Goal: Book appointment/travel/reservation

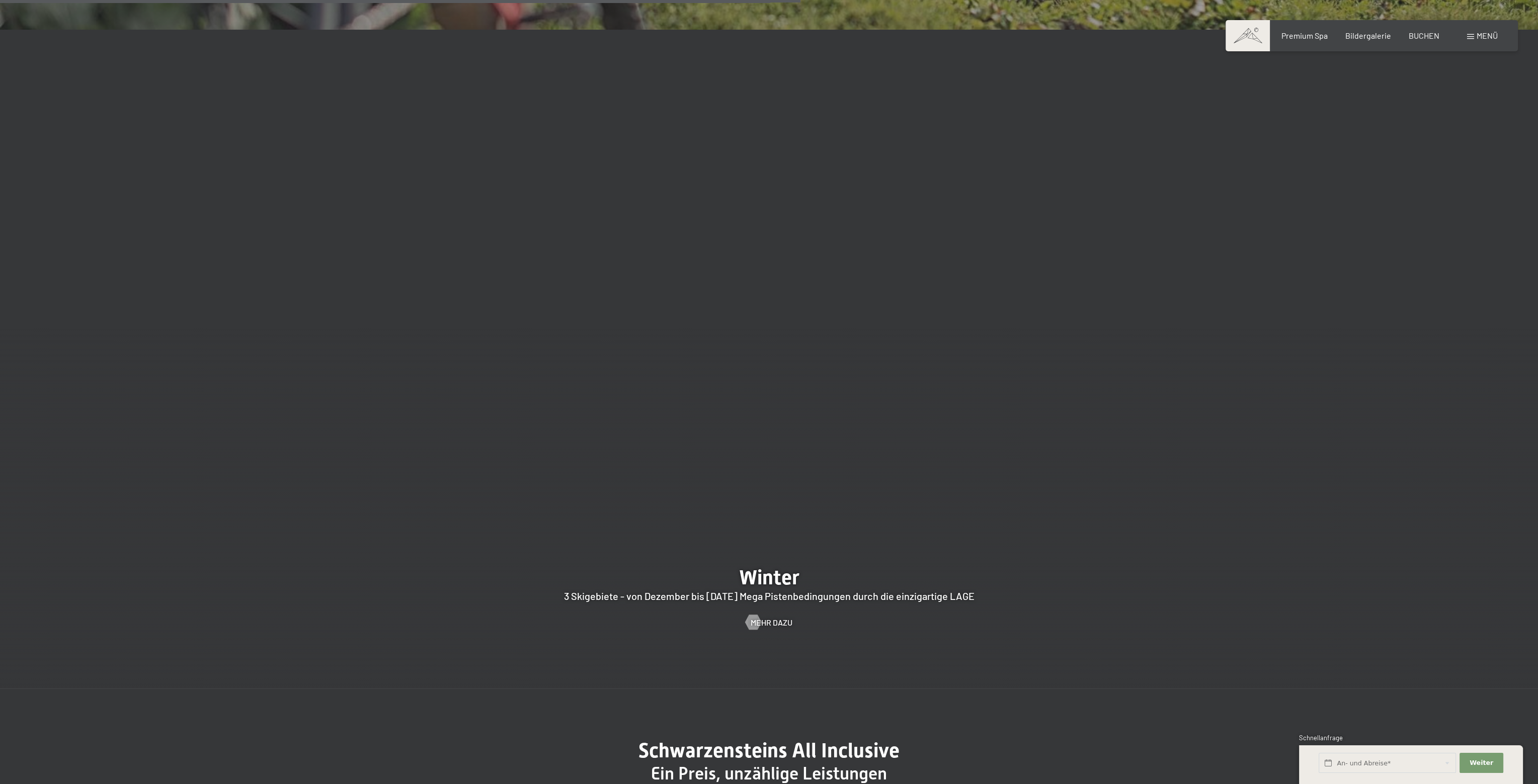
scroll to position [4224, 0]
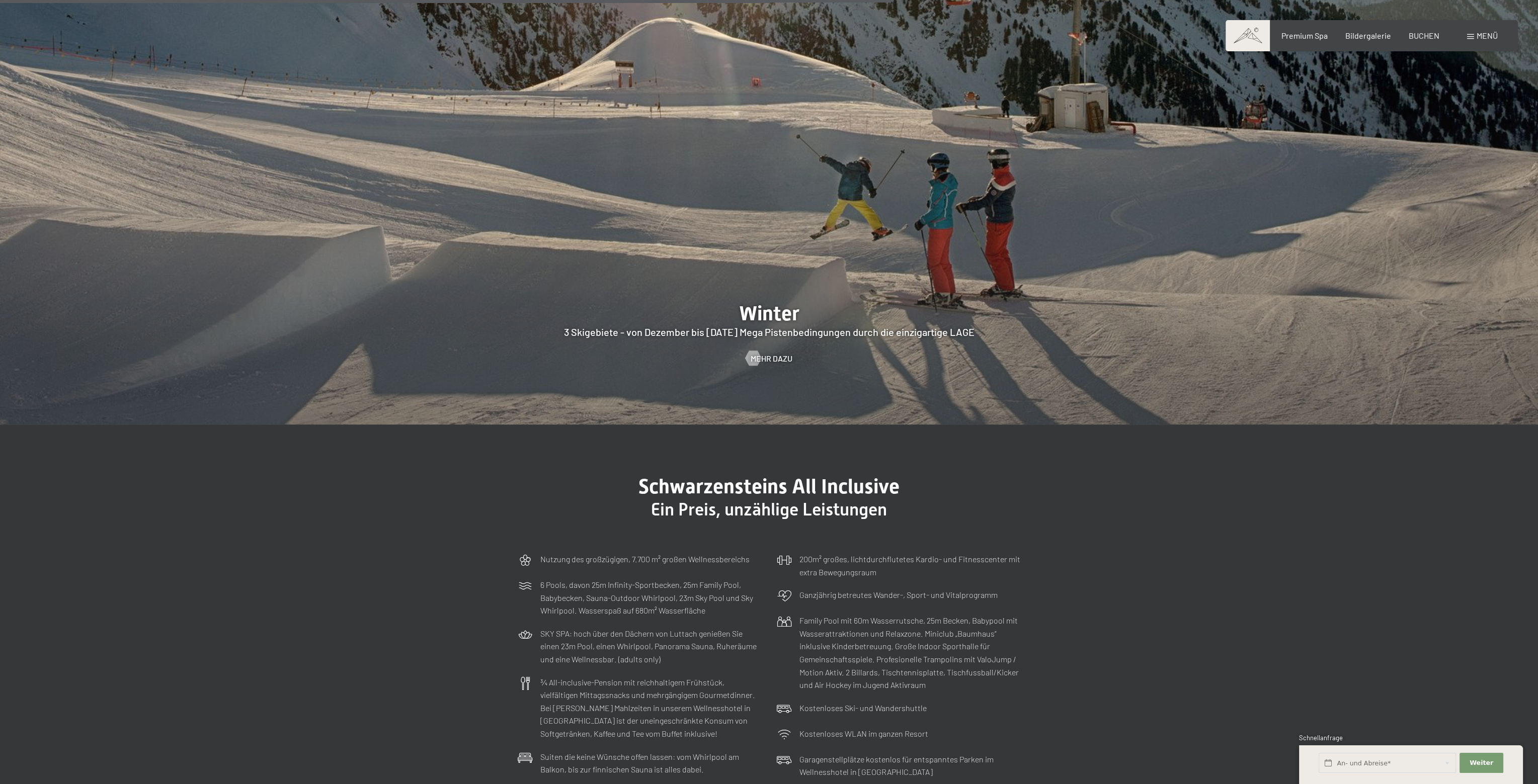
click at [1486, 36] on span "Menü" at bounding box center [1486, 35] width 21 height 10
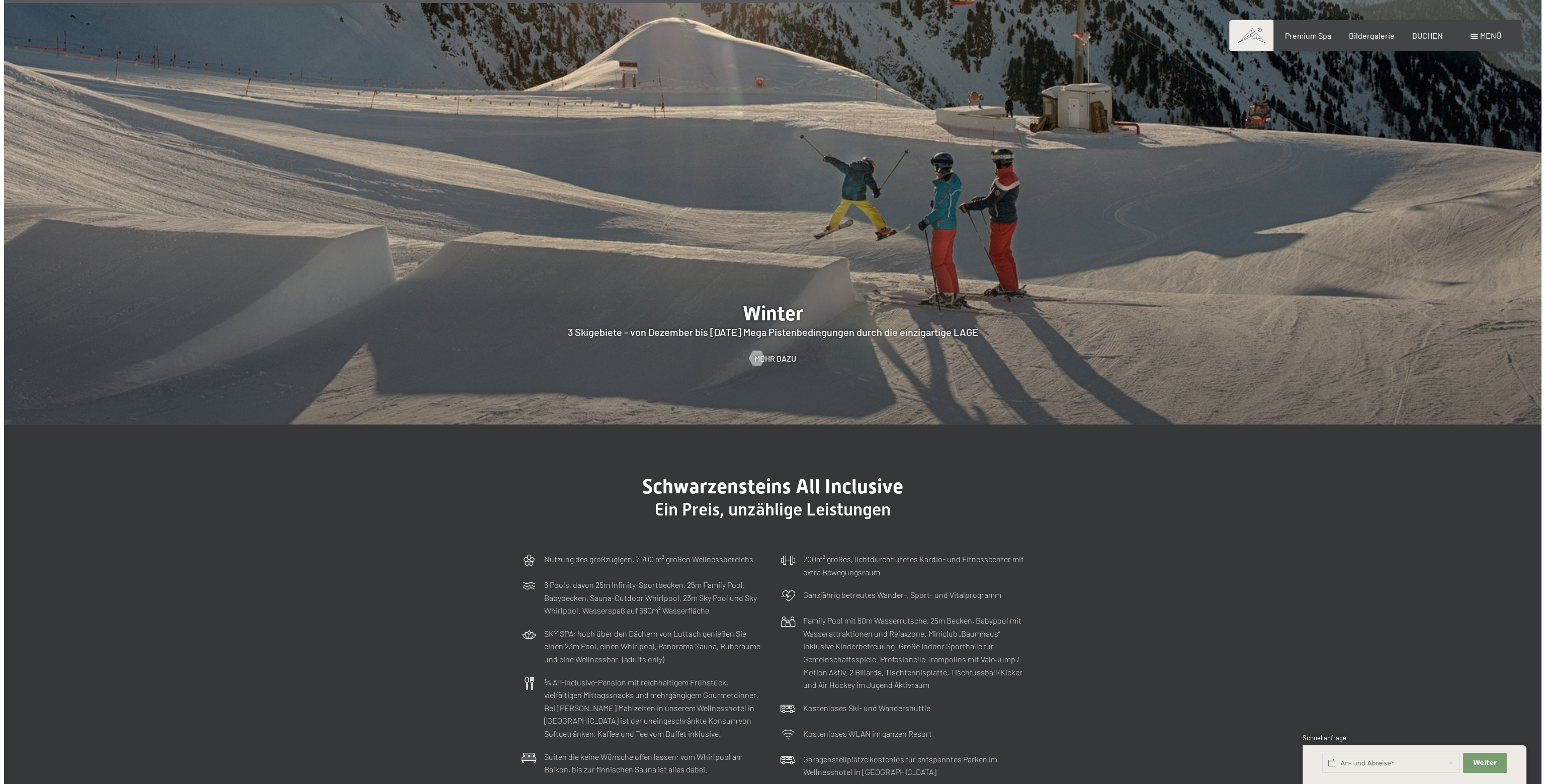
scroll to position [4236, 0]
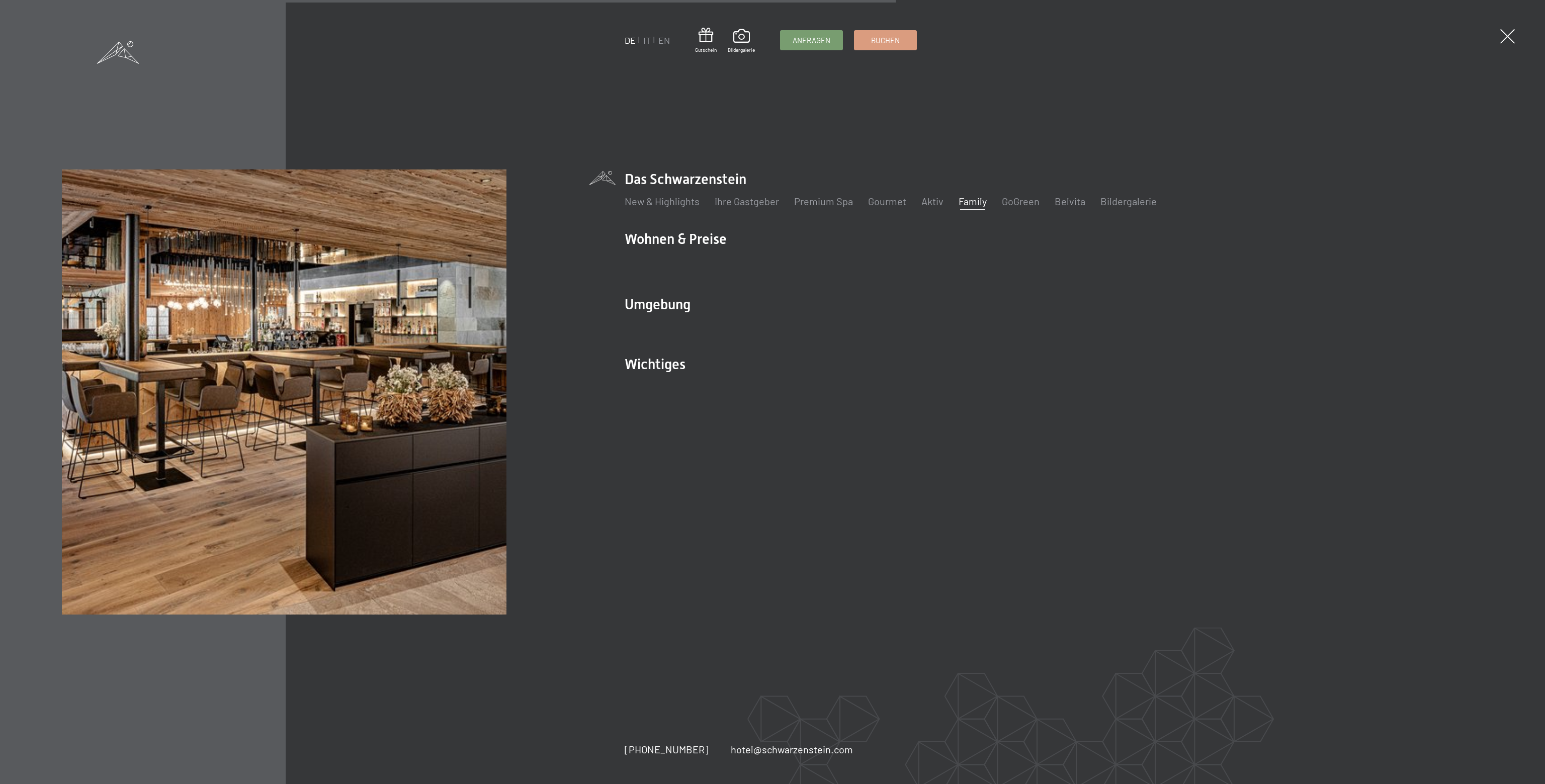
click at [971, 202] on link "Family" at bounding box center [972, 201] width 28 height 12
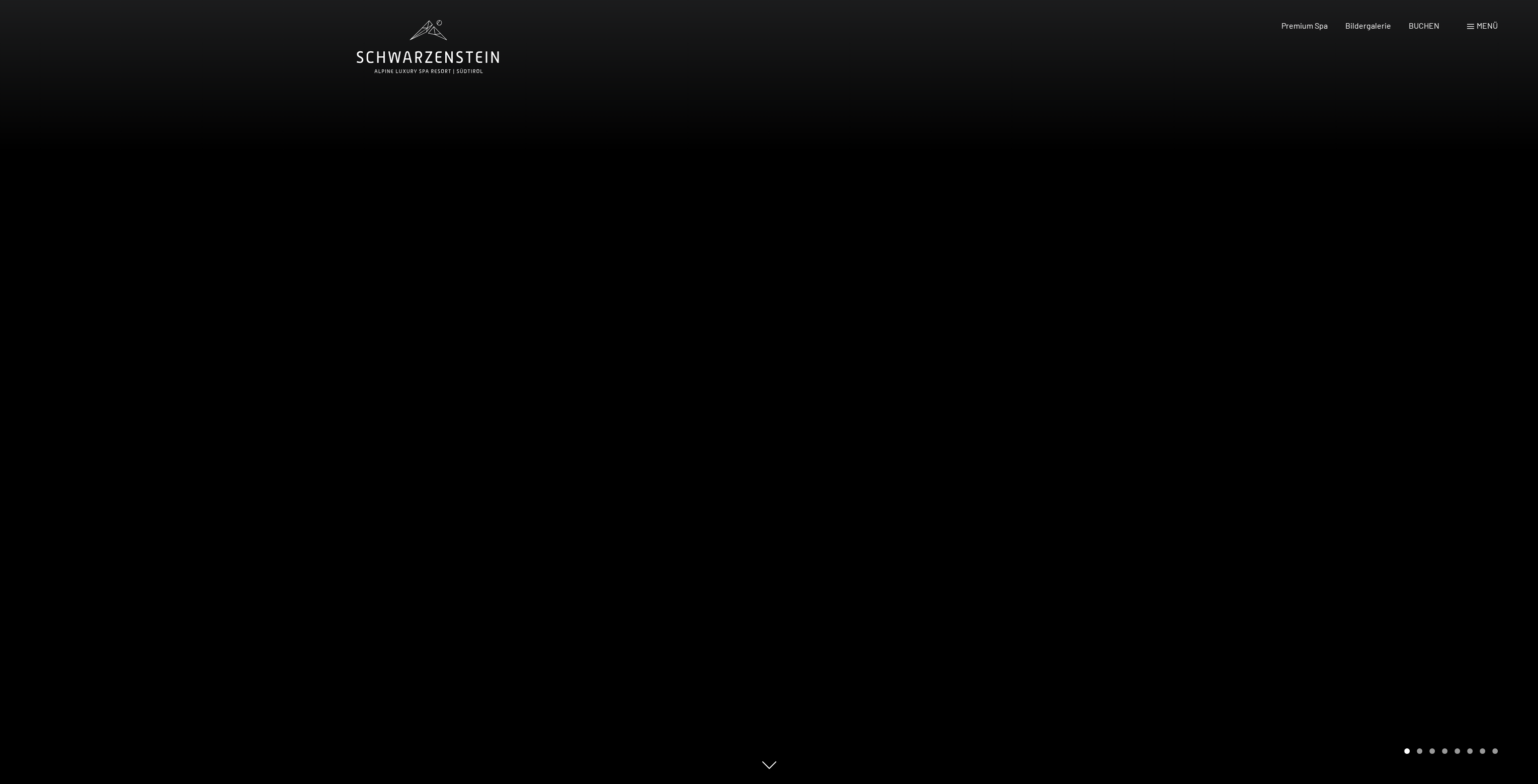
click at [912, 302] on div at bounding box center [1154, 392] width 769 height 784
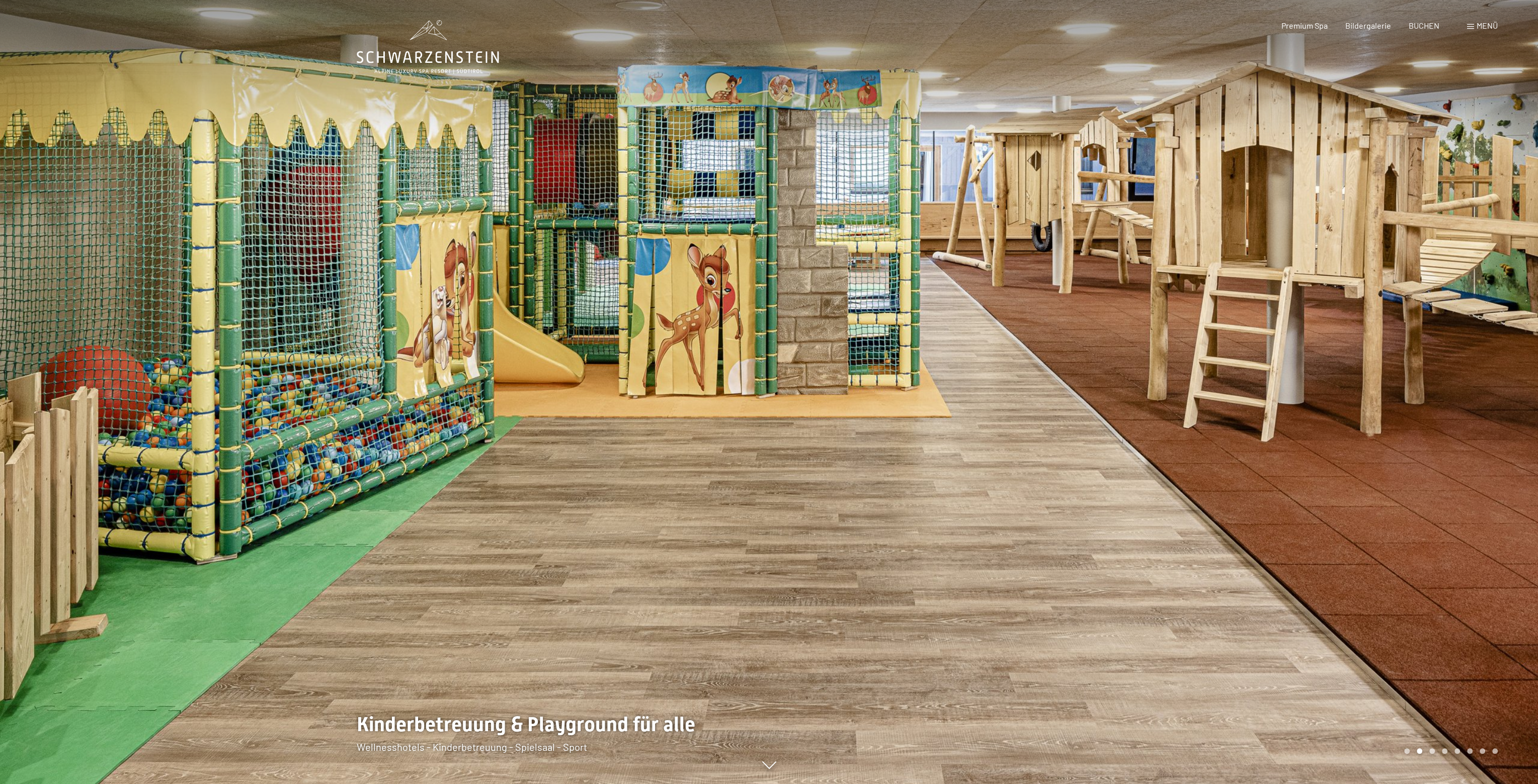
click at [912, 302] on div at bounding box center [1154, 392] width 769 height 784
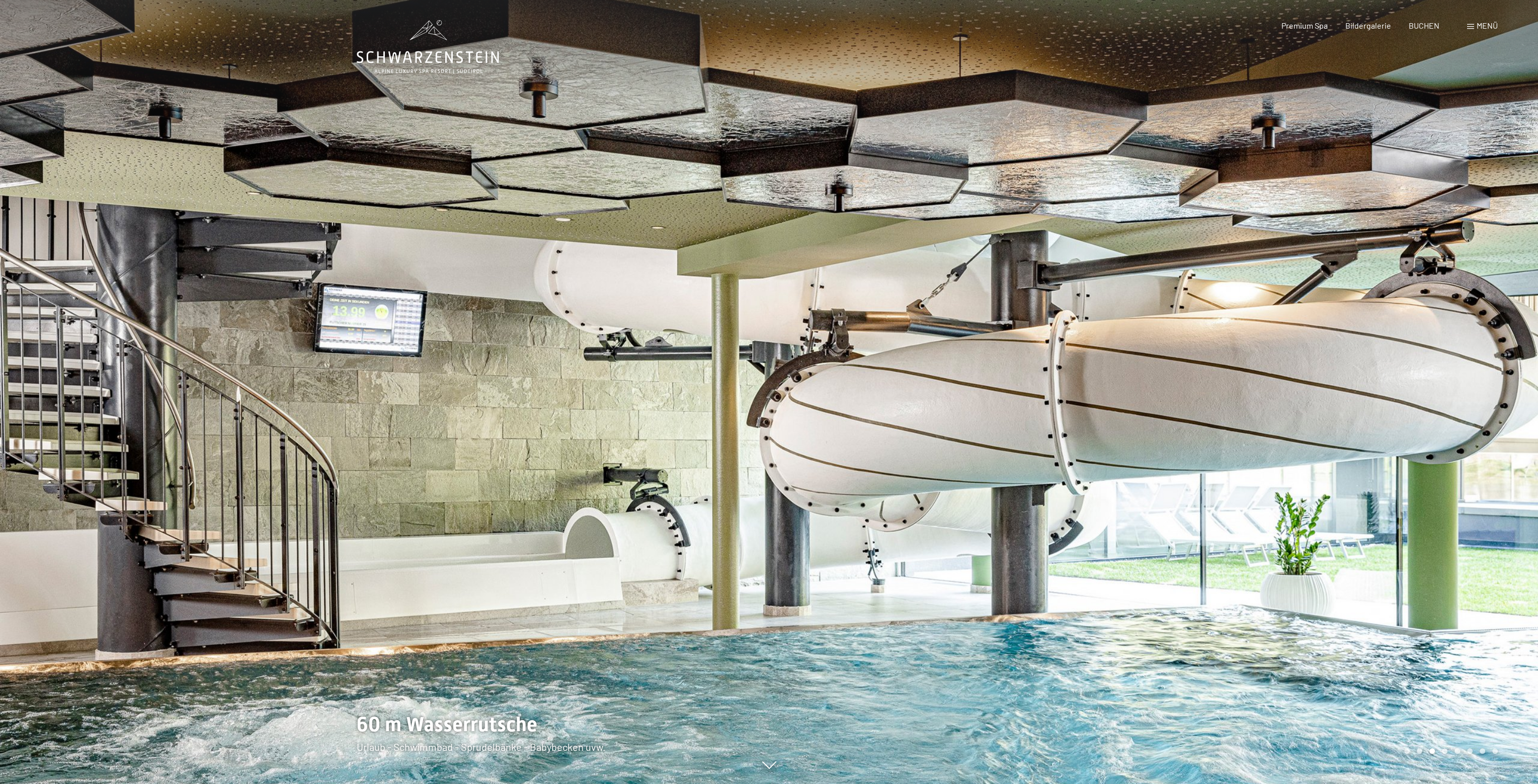
click at [912, 302] on div at bounding box center [1154, 392] width 769 height 784
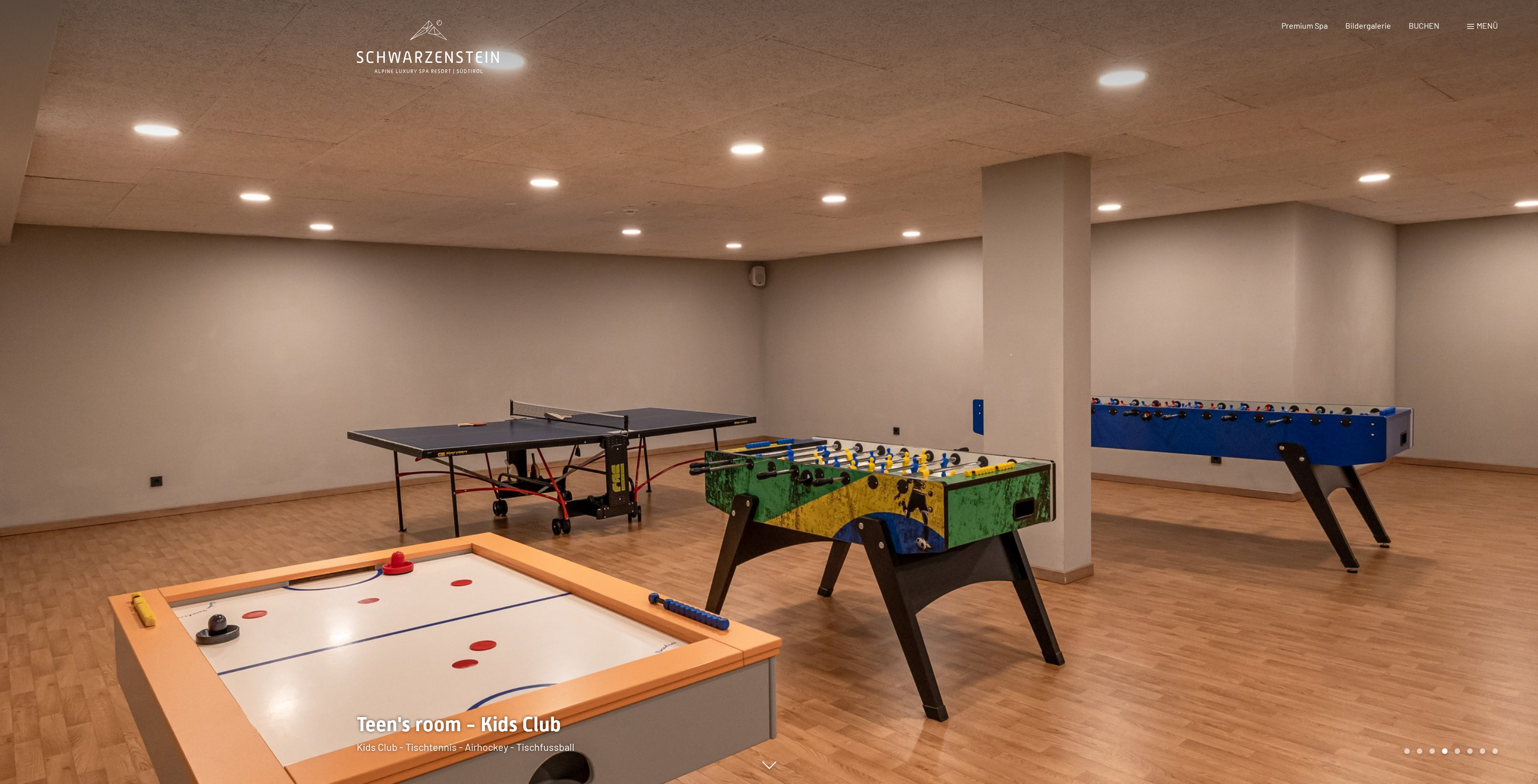
click at [912, 302] on div at bounding box center [1154, 392] width 769 height 784
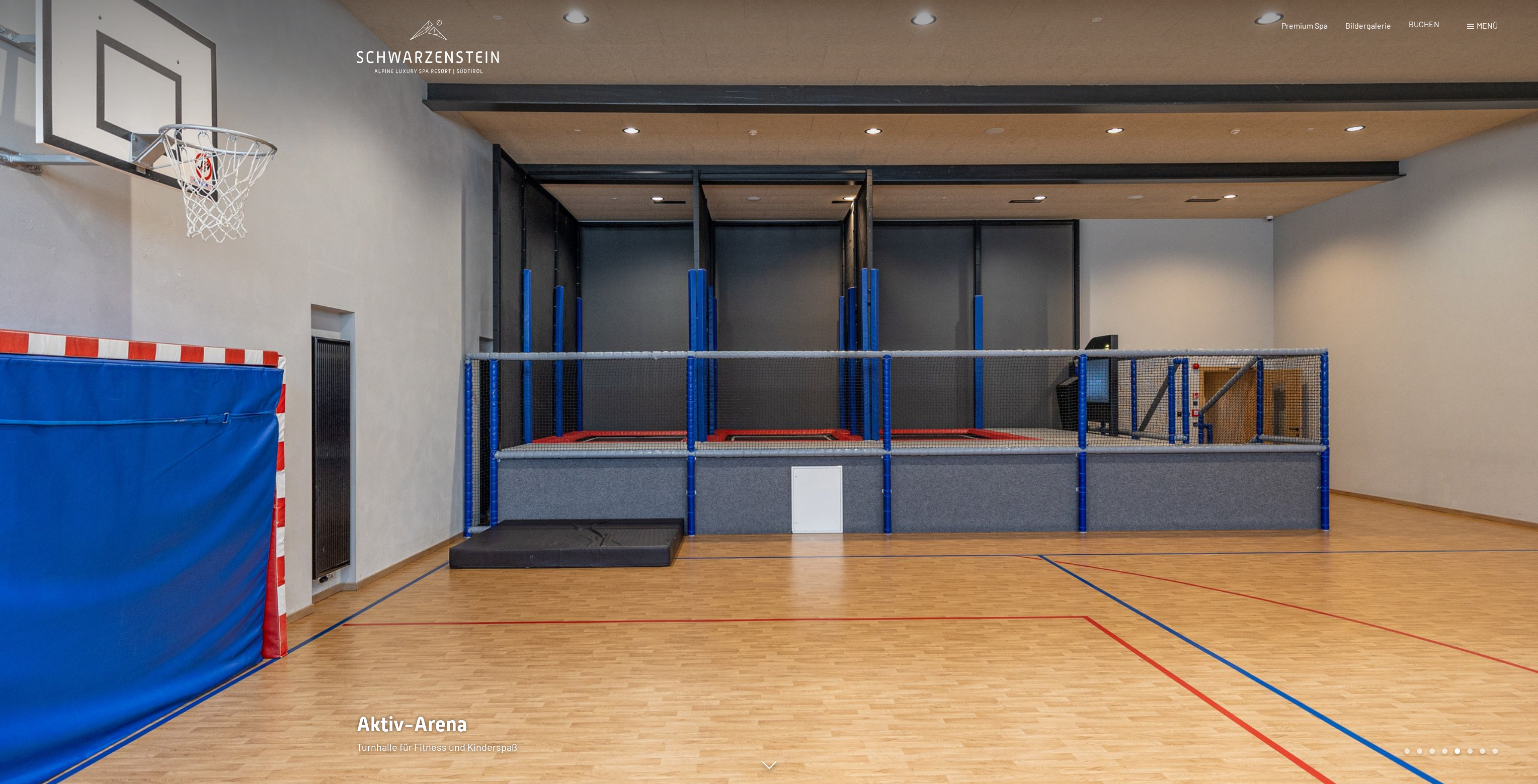
click at [1417, 24] on span "BUCHEN" at bounding box center [1424, 24] width 31 height 10
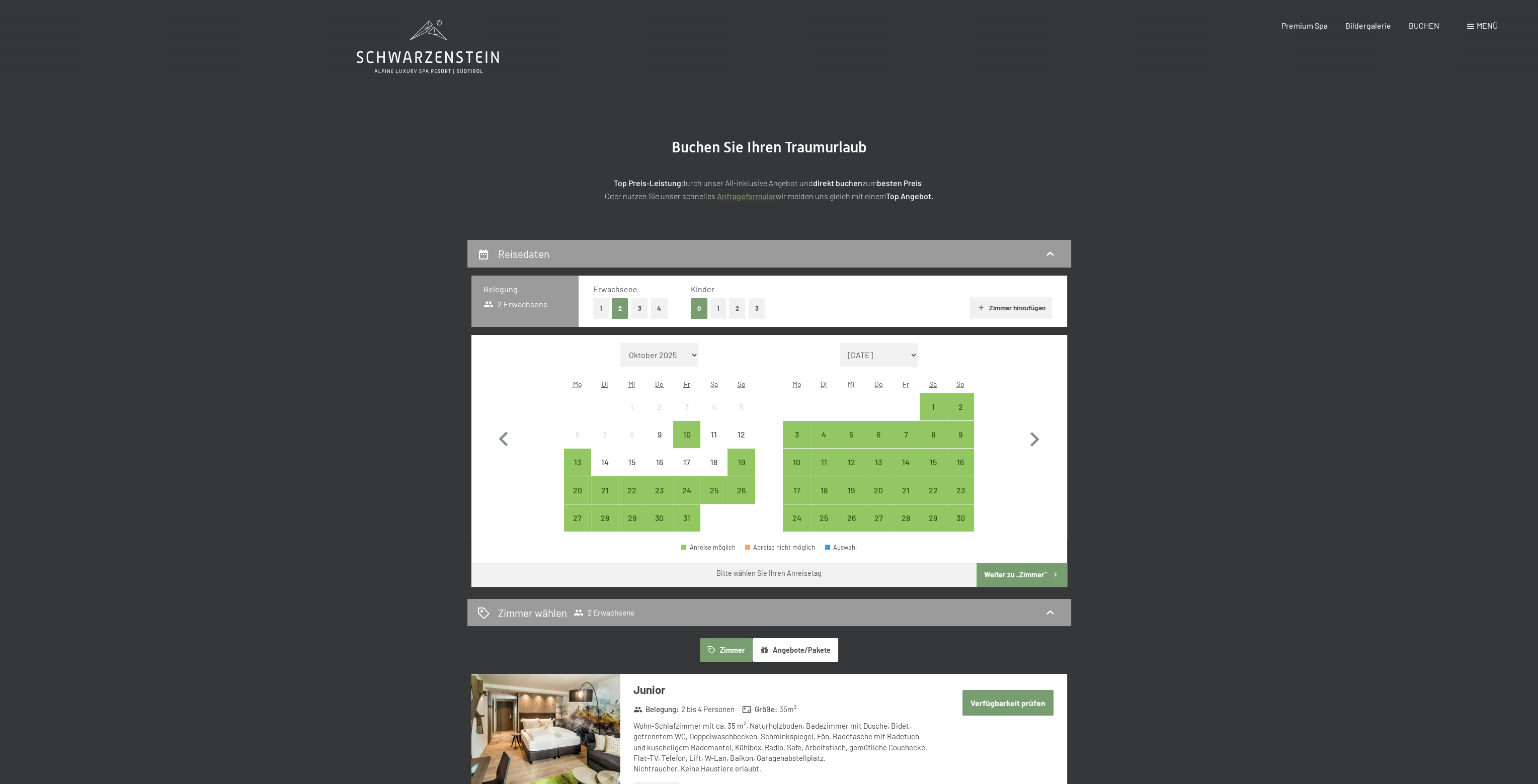
click at [739, 306] on button "2" at bounding box center [737, 308] width 16 height 20
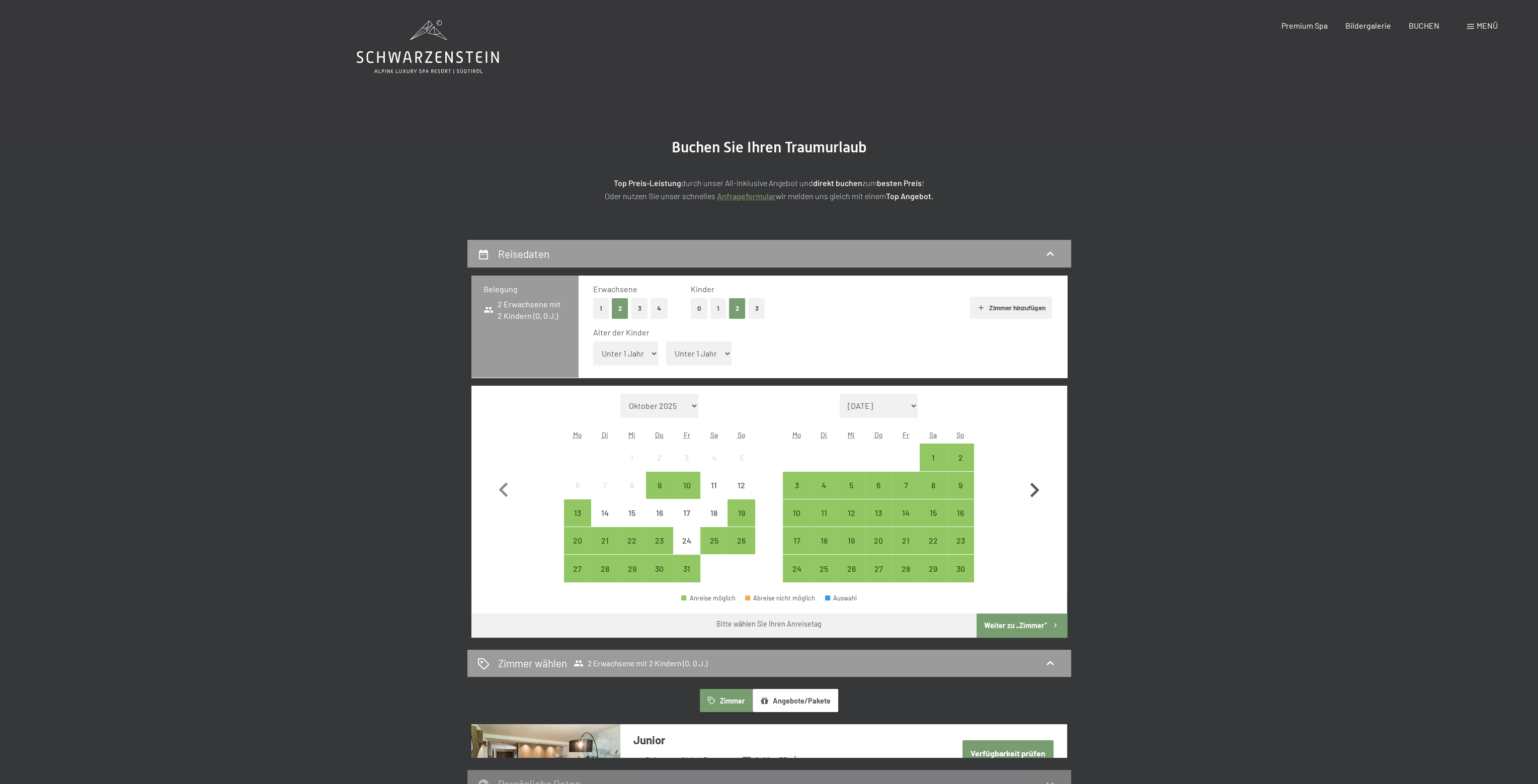
click at [1036, 488] on icon "button" at bounding box center [1034, 489] width 9 height 14
select select "2025-11-01"
select select "2025-12-01"
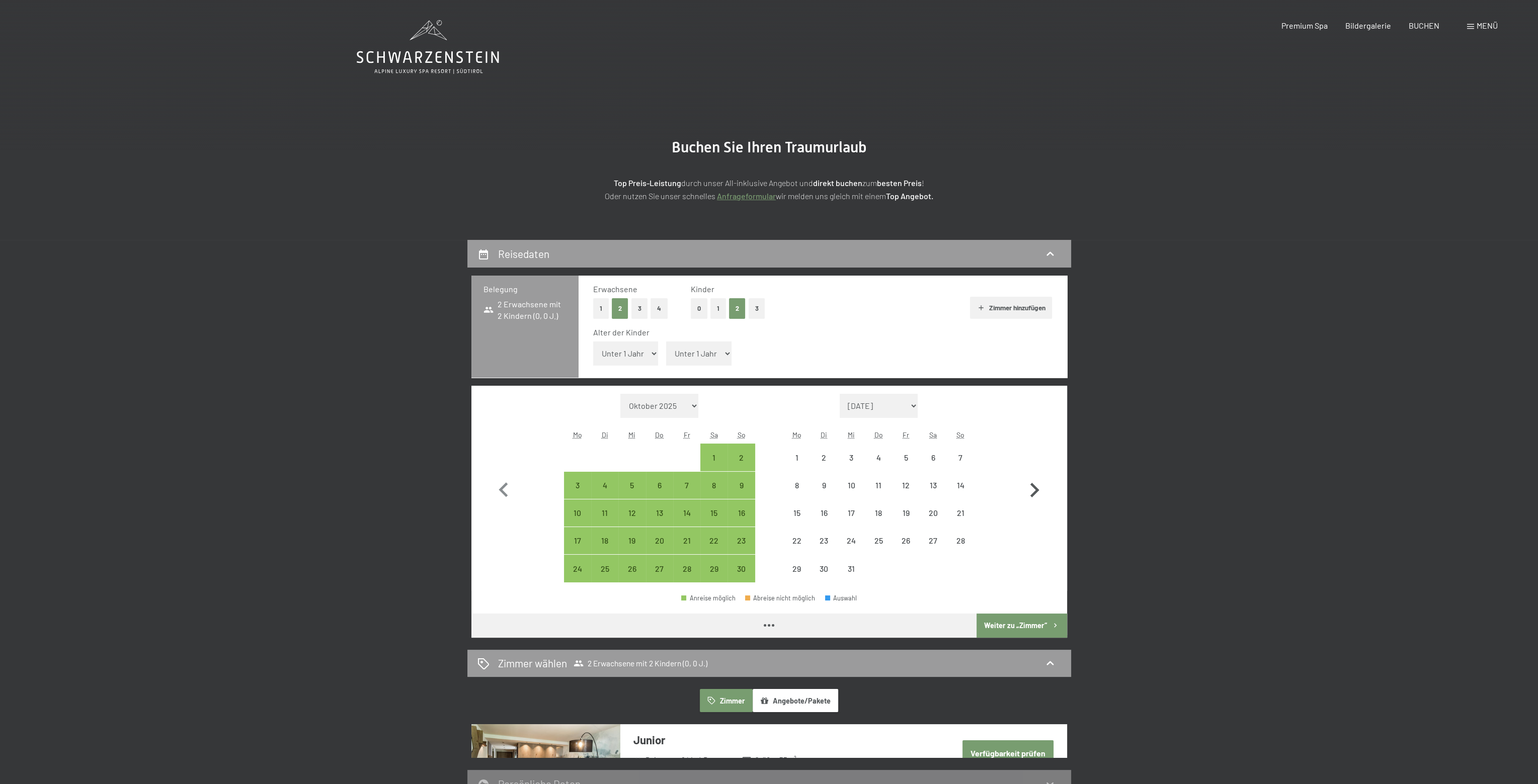
select select "2025-11-01"
select select "2025-12-01"
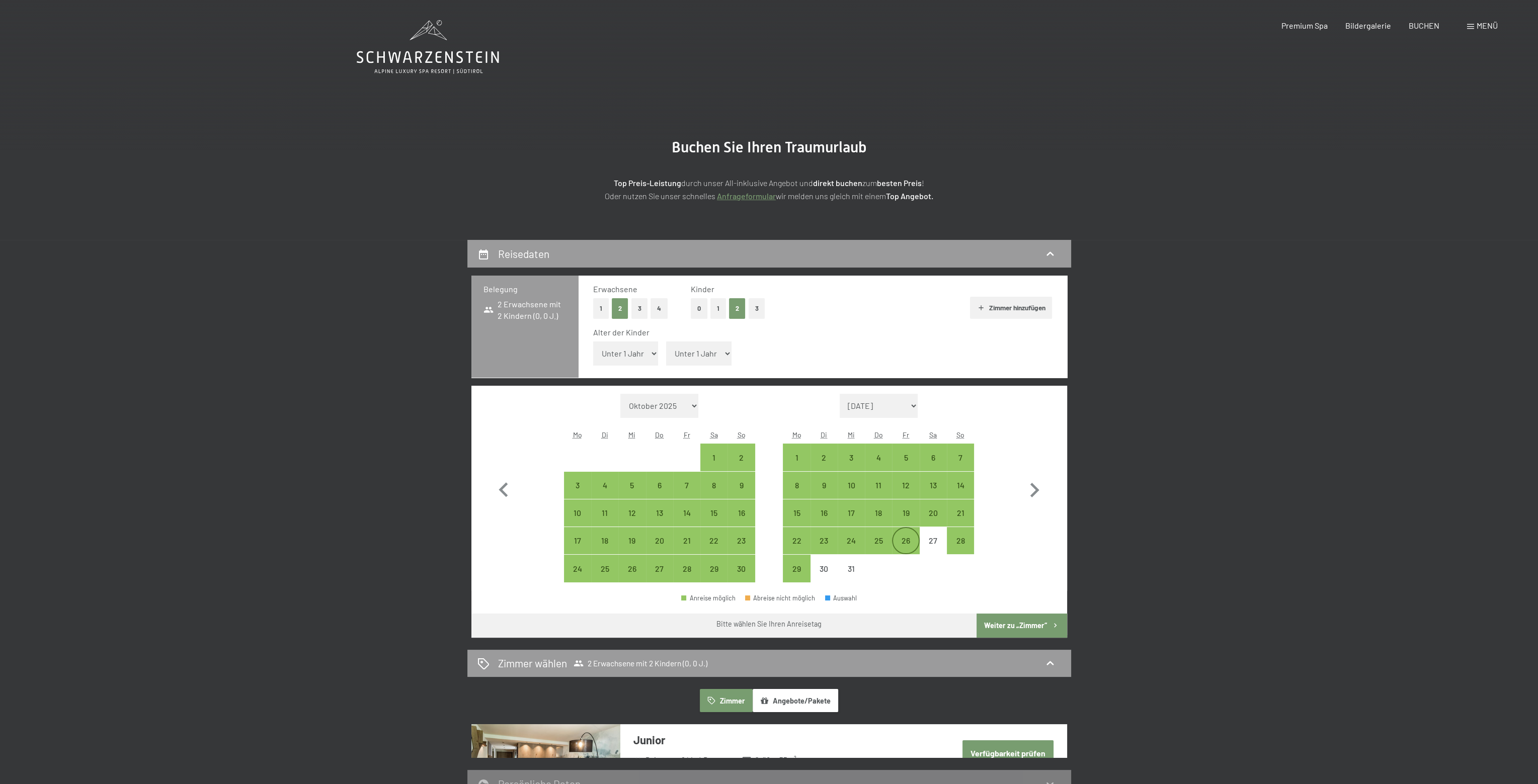
click at [908, 542] on div "26" at bounding box center [905, 549] width 25 height 25
select select "2025-11-01"
select select "2025-12-01"
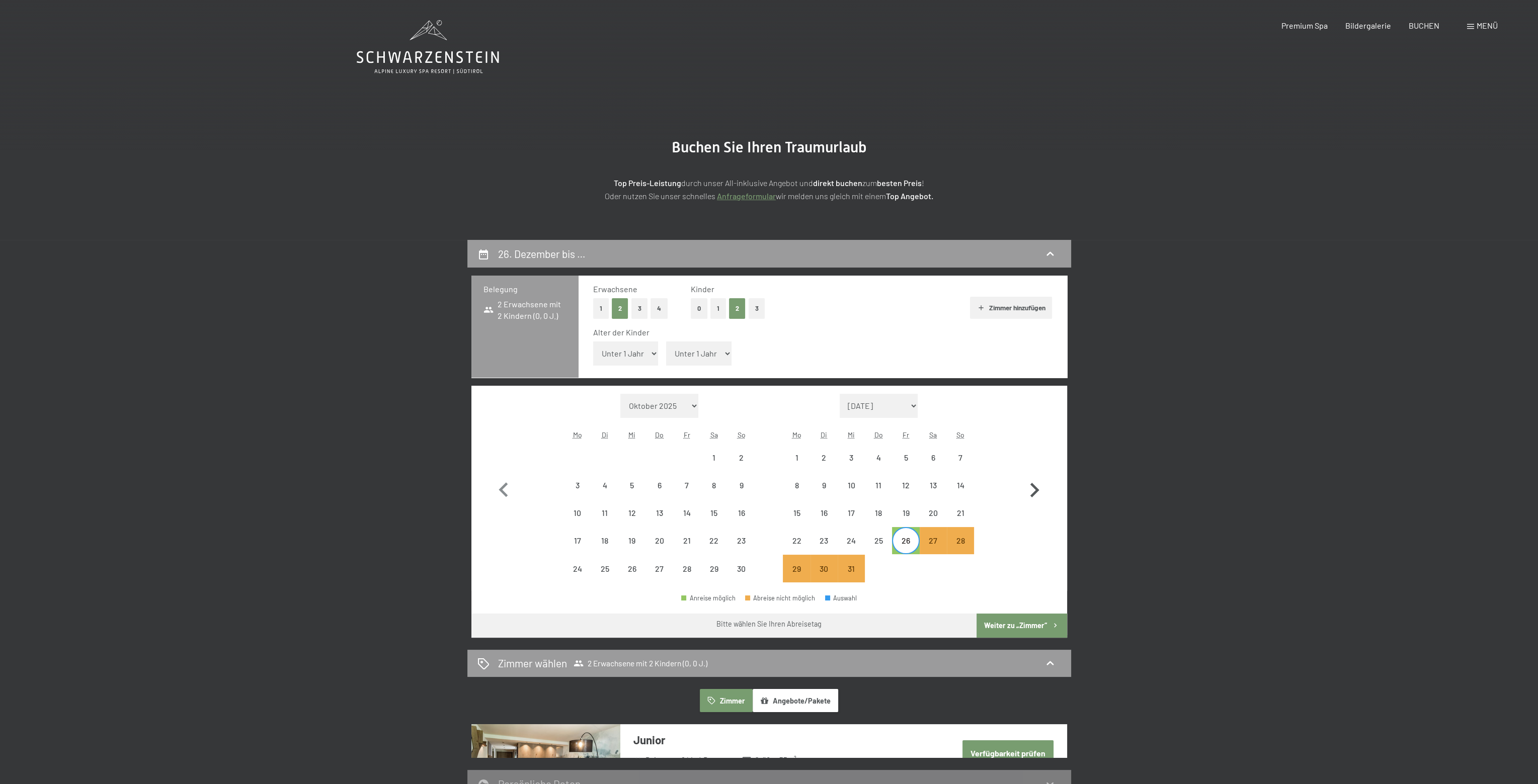
click at [1036, 490] on icon "button" at bounding box center [1034, 489] width 9 height 14
select select "2025-12-01"
select select "2026-01-01"
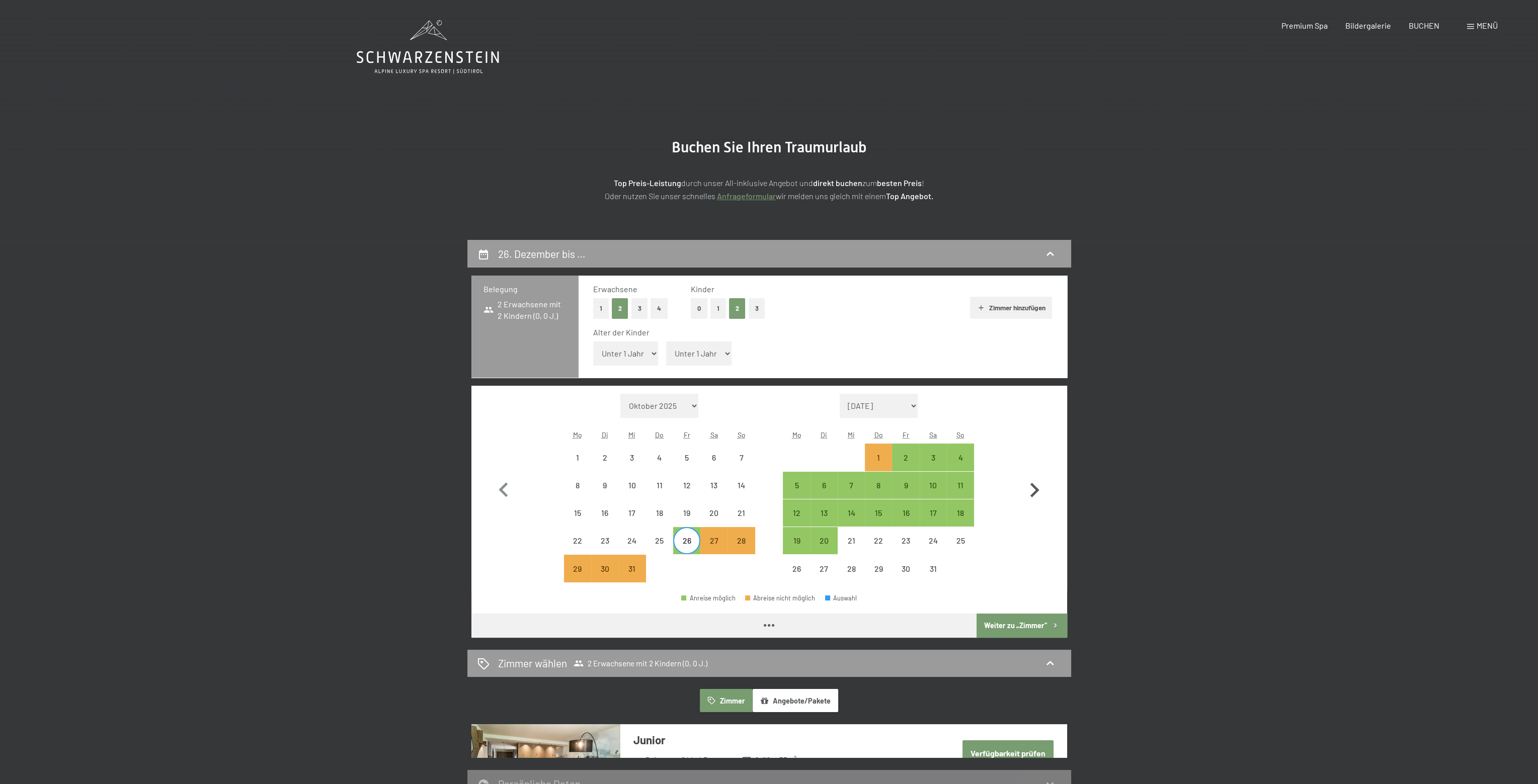
select select "2025-12-01"
select select "2026-01-01"
click at [900, 459] on div "2" at bounding box center [905, 466] width 25 height 25
select select "2025-12-01"
select select "2026-01-01"
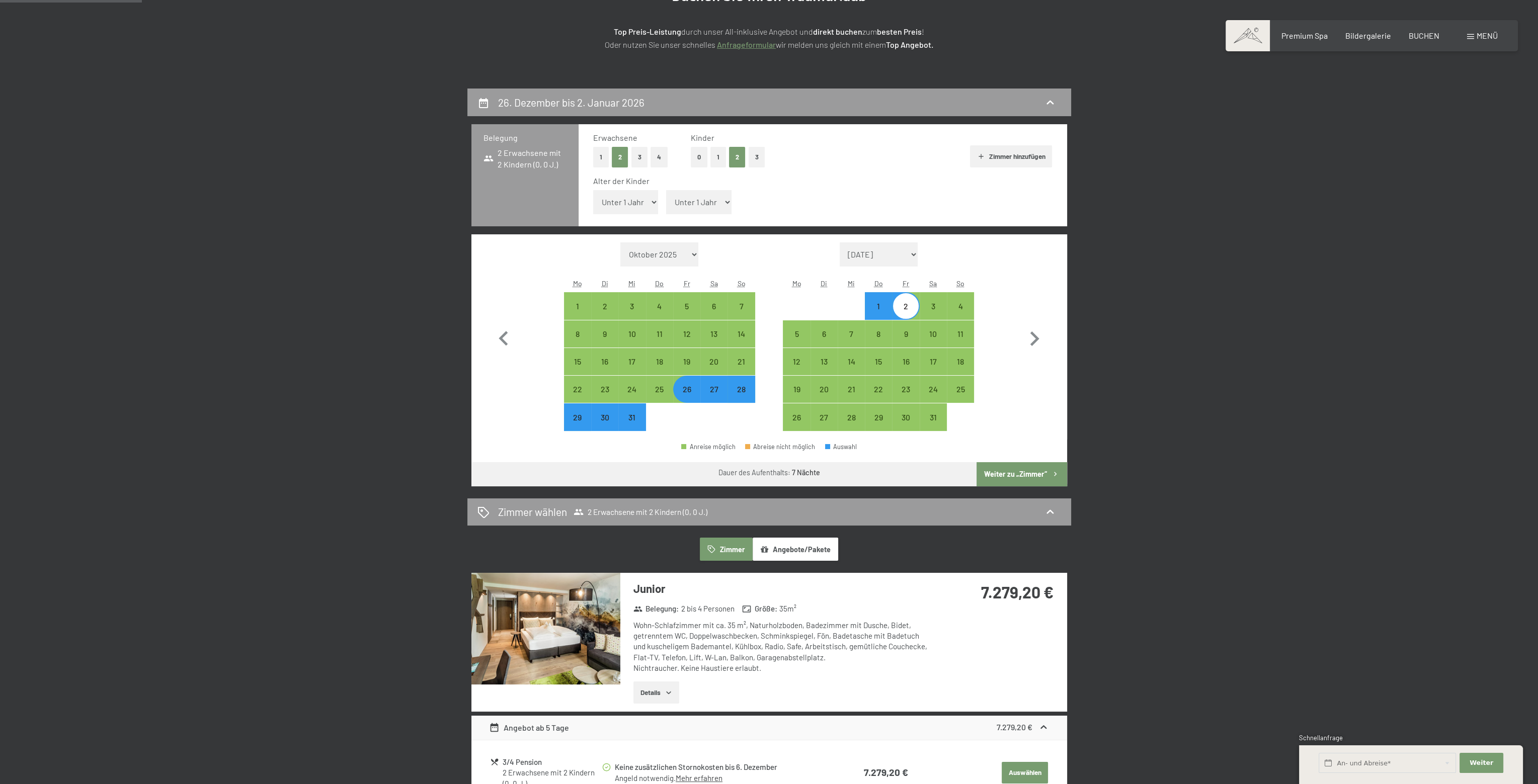
scroll to position [151, 0]
click at [658, 390] on div "25" at bounding box center [659, 398] width 25 height 25
select select "2025-12-01"
select select "2026-01-01"
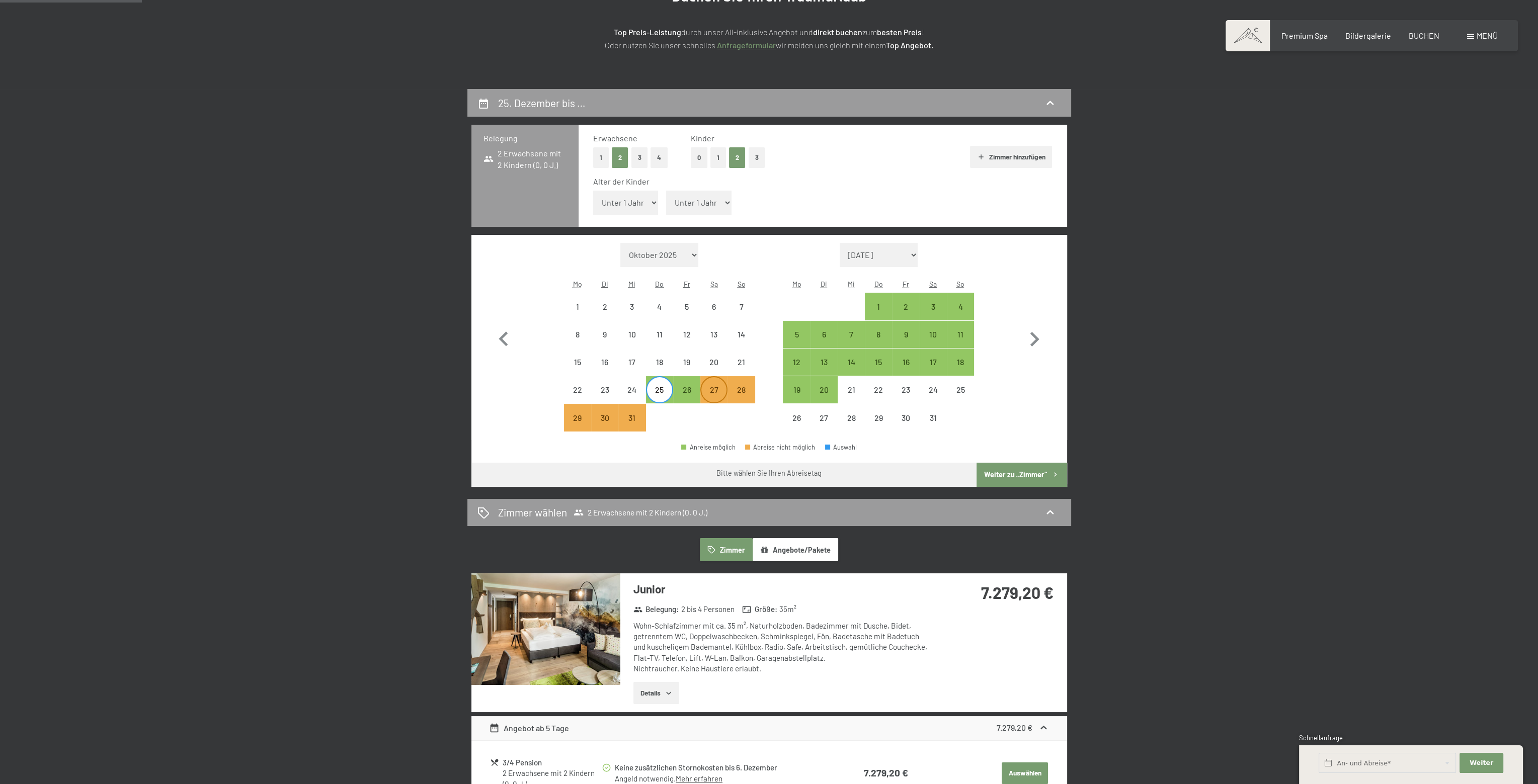
click at [711, 386] on div "27" at bounding box center [714, 398] width 25 height 25
select select "2025-12-01"
select select "2026-01-01"
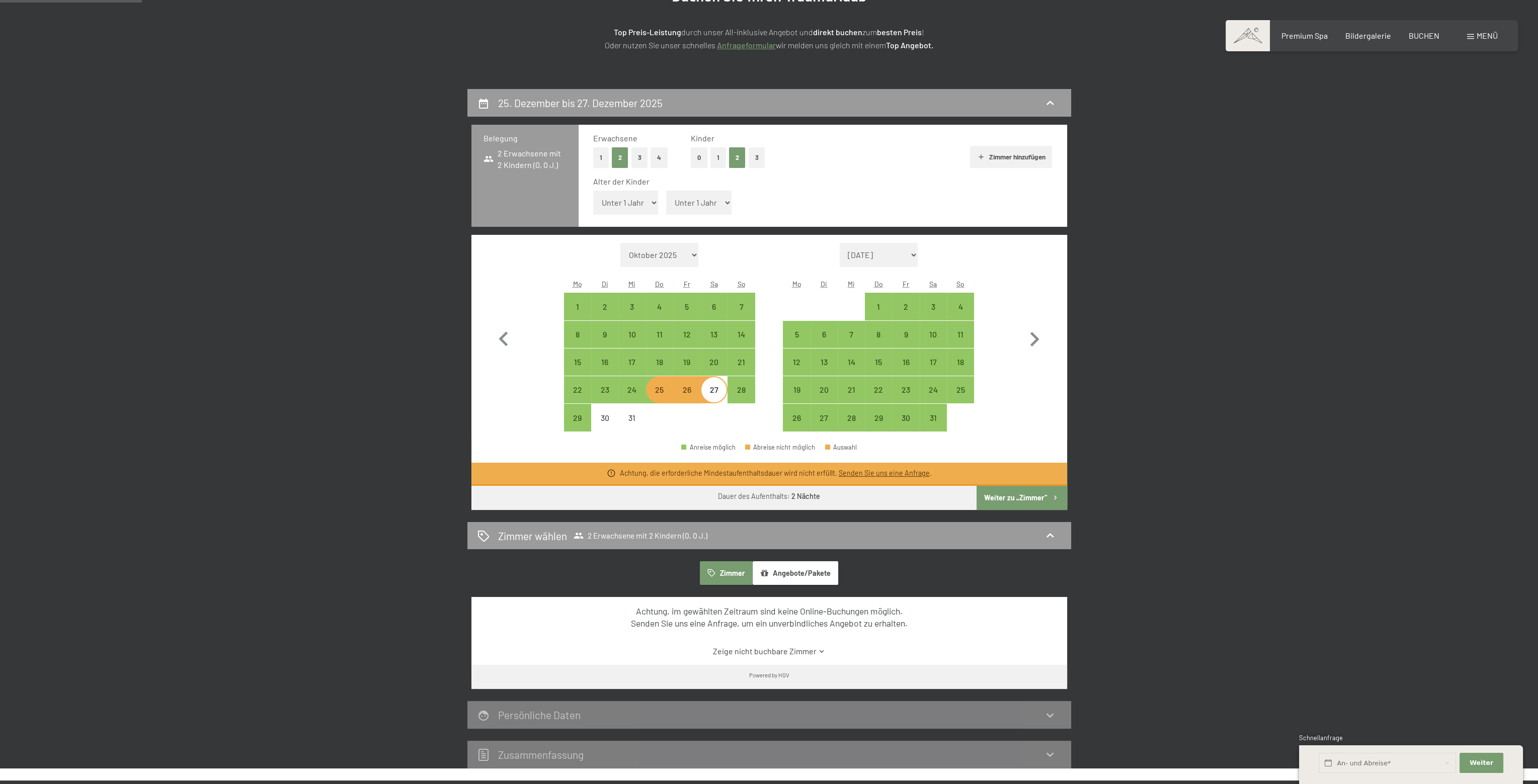
click at [652, 205] on select "Unter 1 Jahr 1 Jahr 2 Jahre 3 Jahre 4 Jahre 5 Jahre 6 Jahre 7 Jahre 8 Jahre 9 J…" at bounding box center [626, 202] width 65 height 24
select select "10"
click at [593, 191] on select "Unter 1 Jahr 1 Jahr 2 Jahre 3 Jahre 4 Jahre 5 Jahre 6 Jahre 7 Jahre 8 Jahre 9 J…" at bounding box center [626, 202] width 65 height 24
select select "2025-12-01"
select select "2026-01-01"
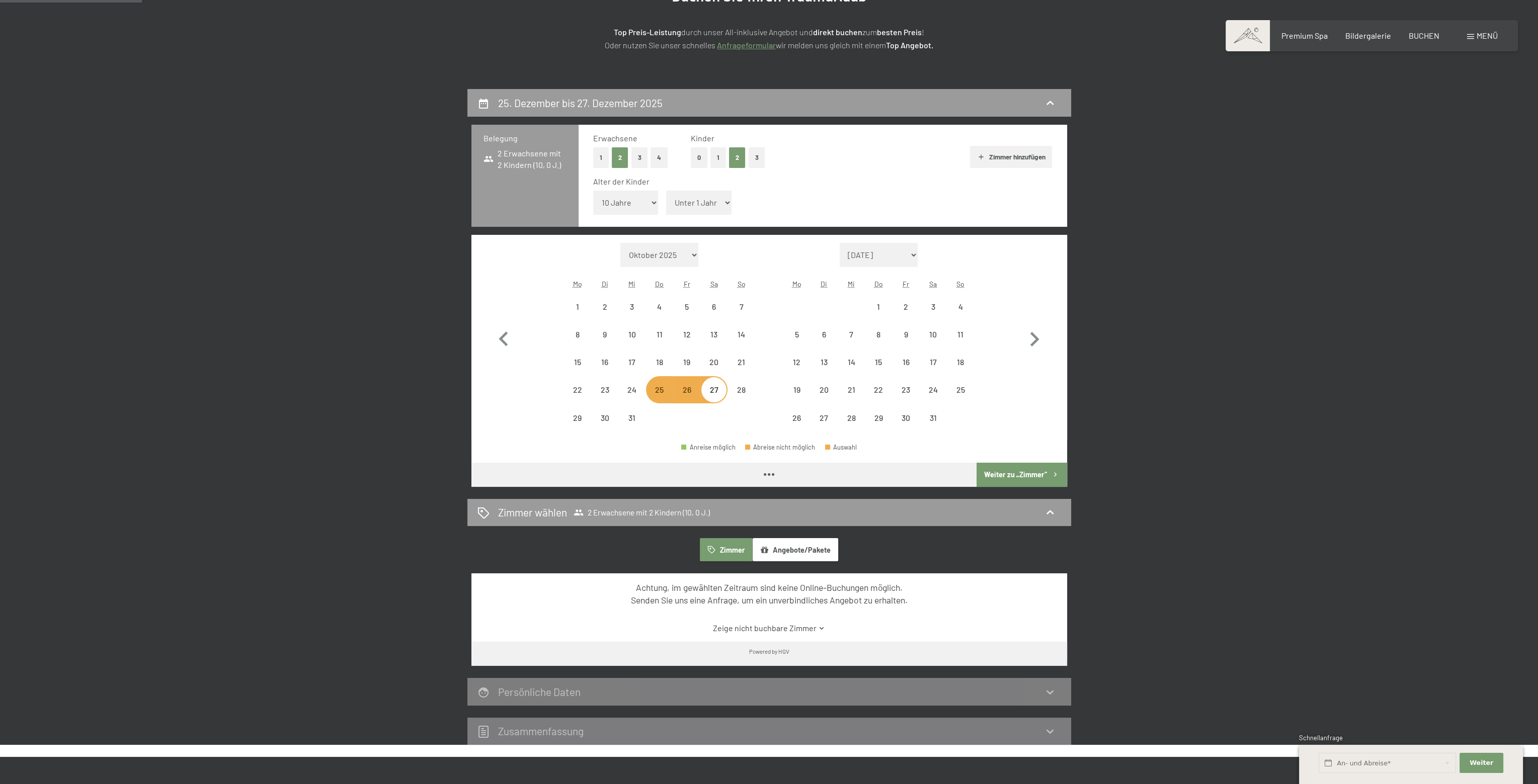
click at [723, 201] on select "Unter 1 Jahr 1 Jahr 2 Jahre 3 Jahre 4 Jahre 5 Jahre 6 Jahre 7 Jahre 8 Jahre 9 J…" at bounding box center [699, 202] width 65 height 24
select select "2025-12-01"
select select "2026-01-01"
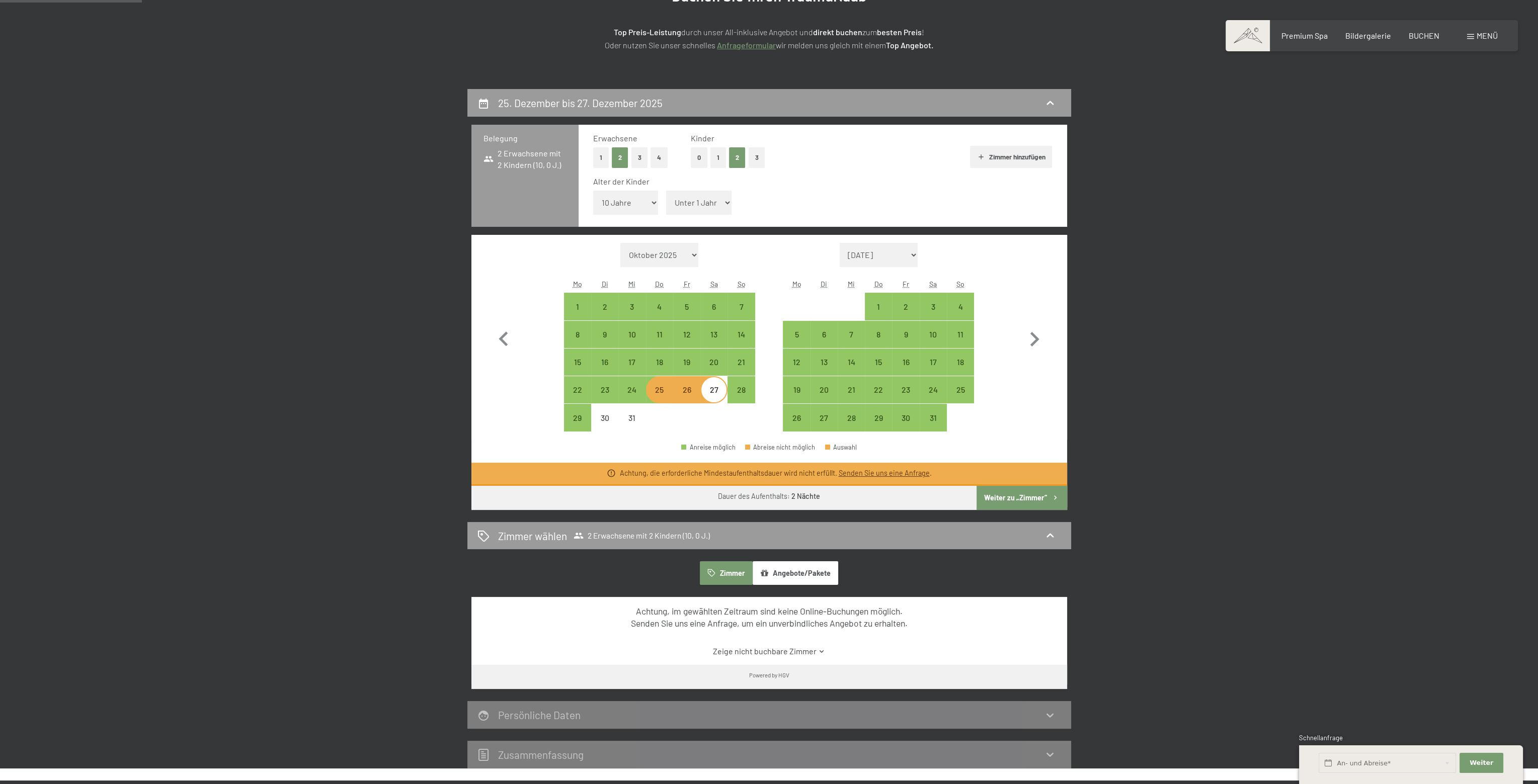
select select "13"
click at [666, 191] on select "Unter 1 Jahr 1 Jahr 2 Jahre 3 Jahre 4 Jahre 5 Jahre 6 Jahre 7 Jahre 8 Jahre 9 J…" at bounding box center [699, 202] width 65 height 24
select select "2025-12-01"
select select "2026-01-01"
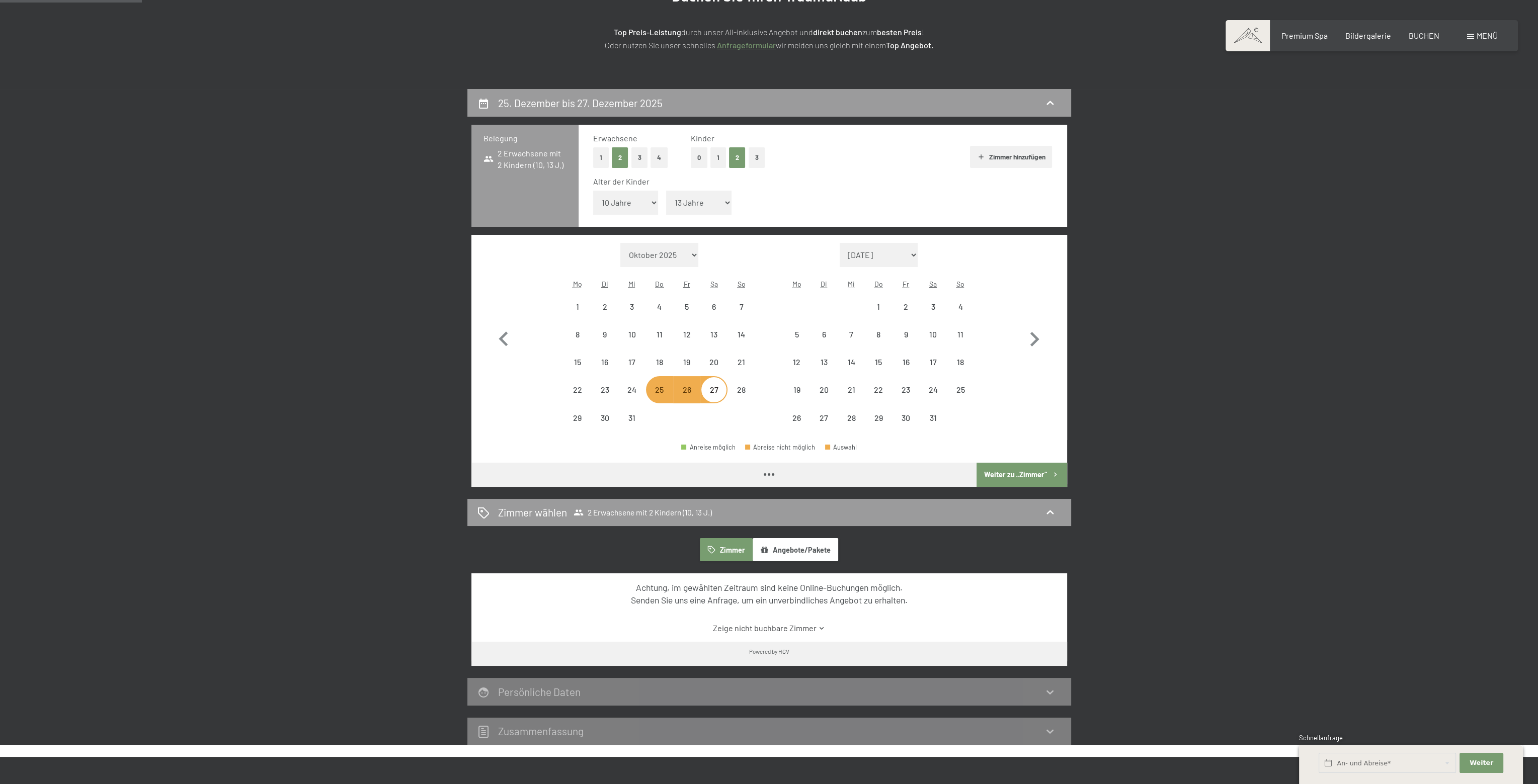
select select "2025-12-01"
select select "2026-01-01"
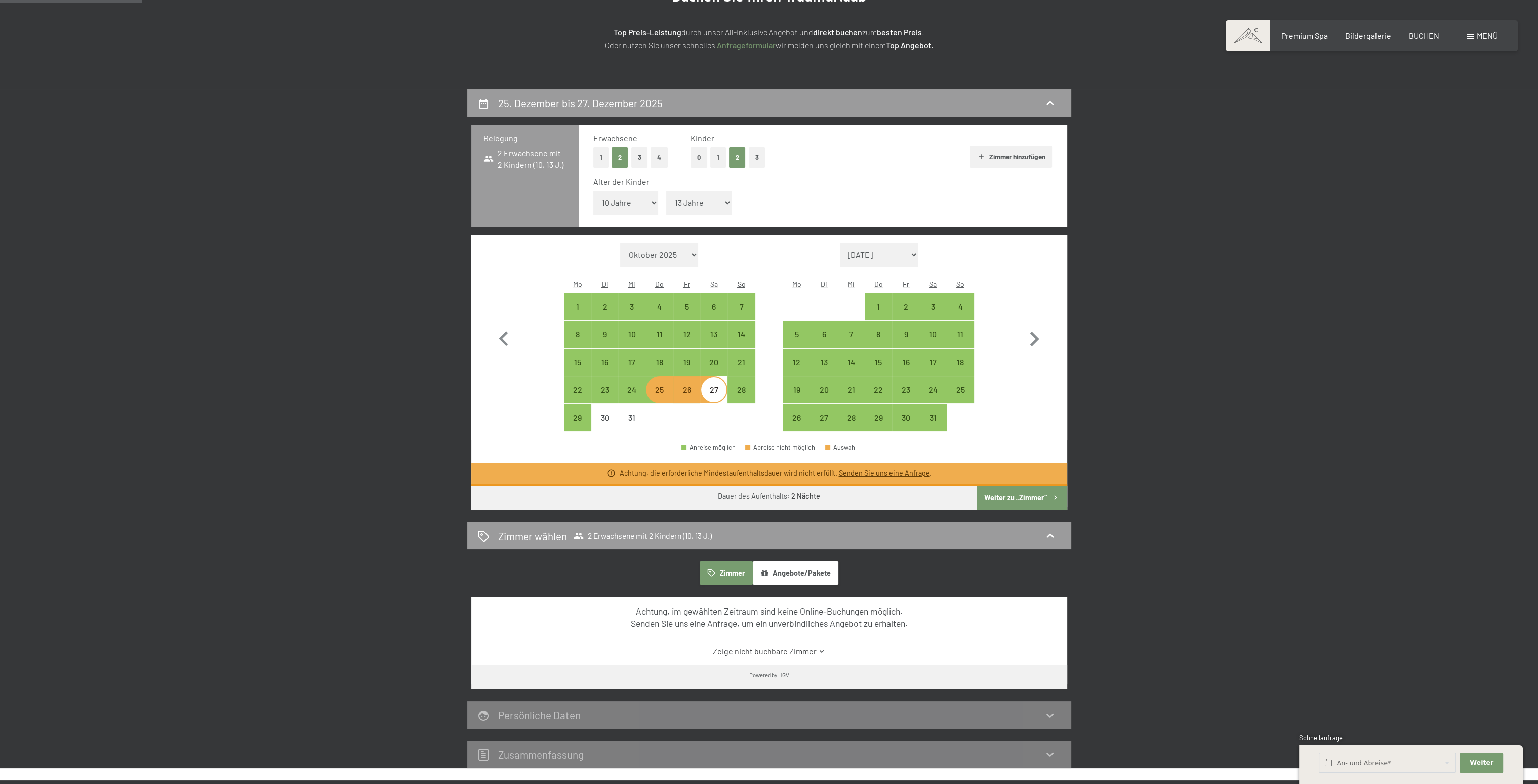
click at [688, 399] on div "26" at bounding box center [686, 398] width 25 height 25
select select "2025-12-01"
select select "2026-01-01"
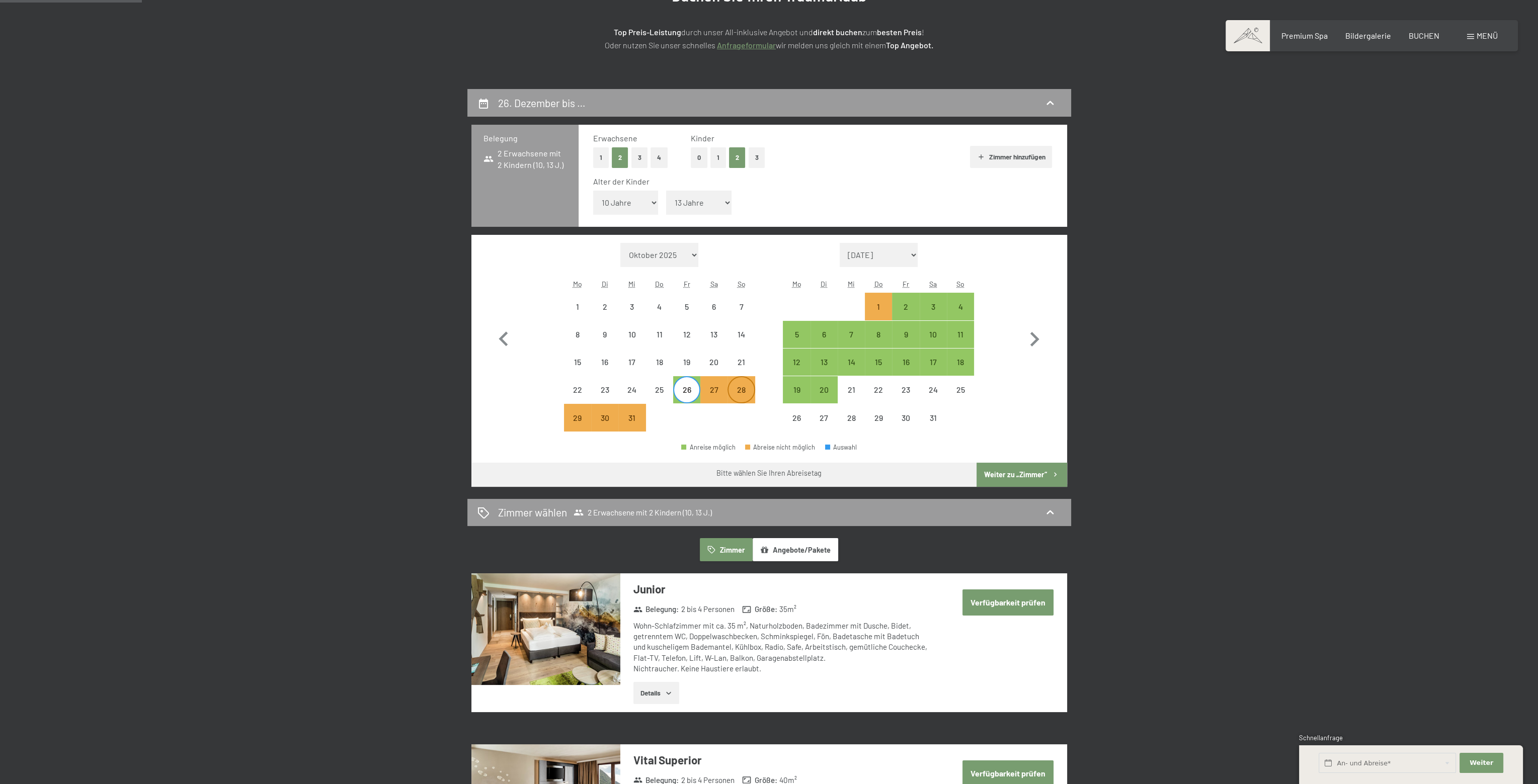
click at [741, 391] on div "28" at bounding box center [741, 398] width 25 height 25
select select "2025-12-01"
select select "2026-01-01"
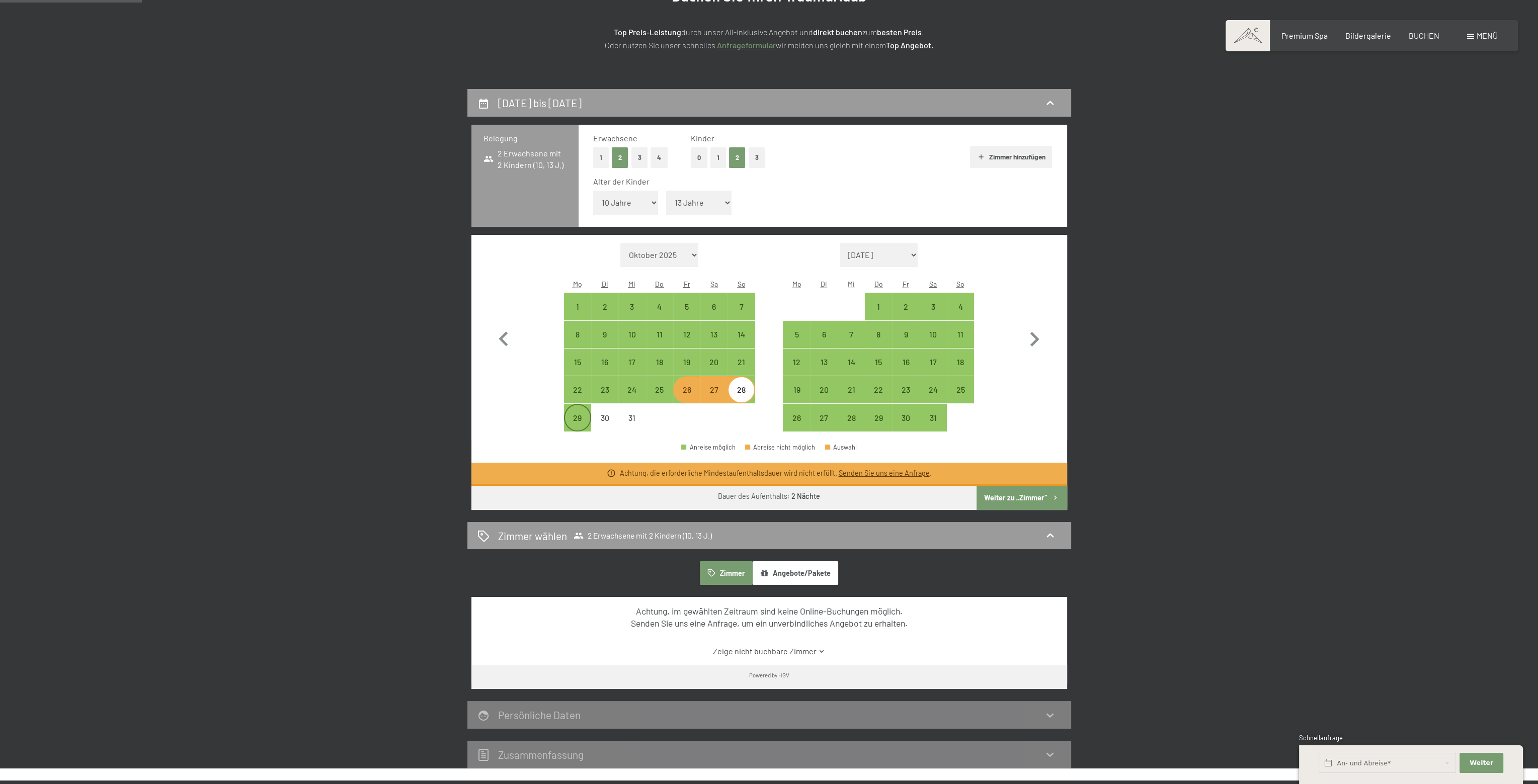
click at [579, 415] on div "29" at bounding box center [577, 426] width 25 height 25
select select "2025-12-01"
select select "2026-01-01"
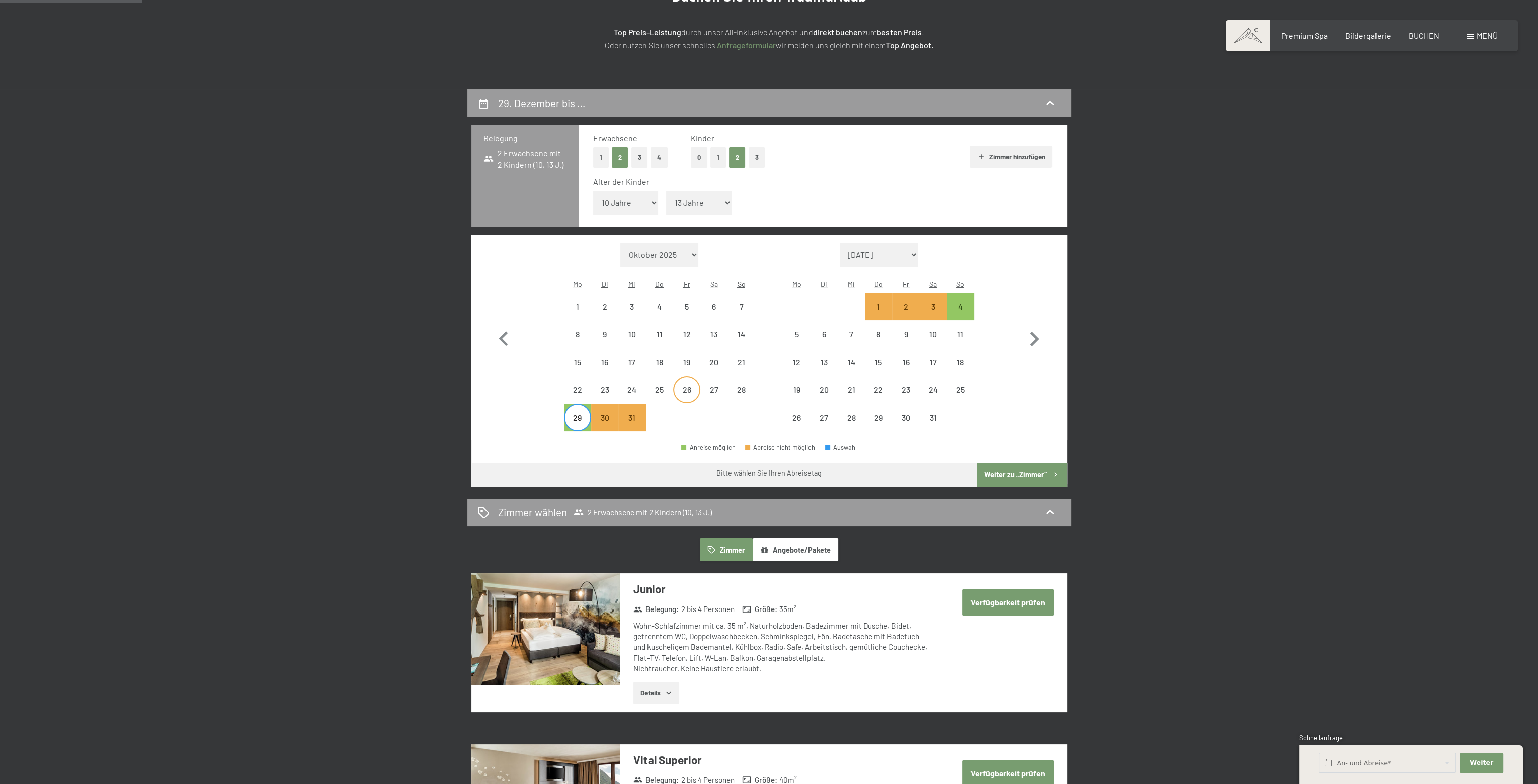
click at [681, 387] on div "26" at bounding box center [686, 398] width 25 height 25
select select "2025-12-01"
select select "2026-01-01"
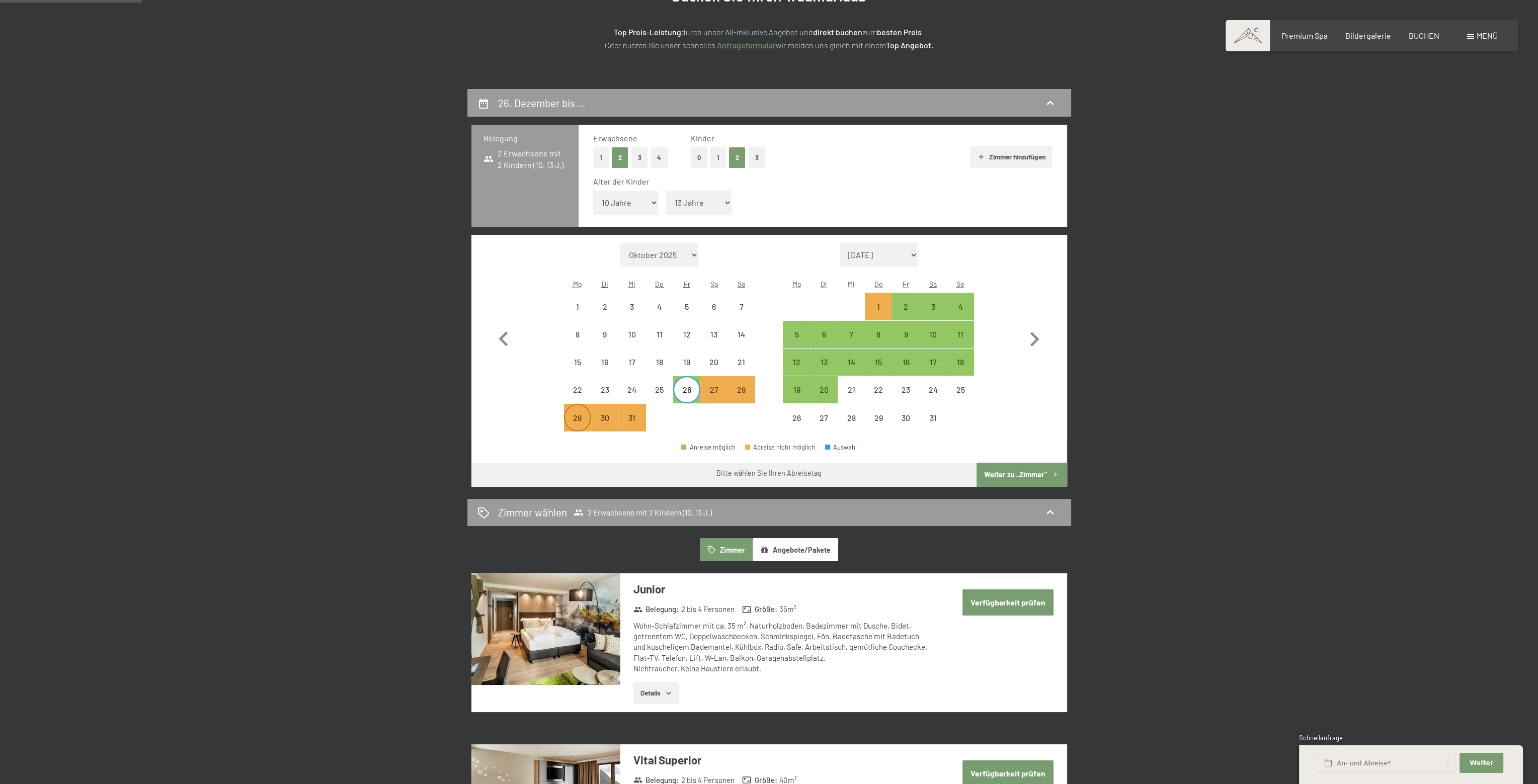
click at [578, 416] on div "29" at bounding box center [577, 426] width 25 height 25
select select "2025-12-01"
select select "2026-01-01"
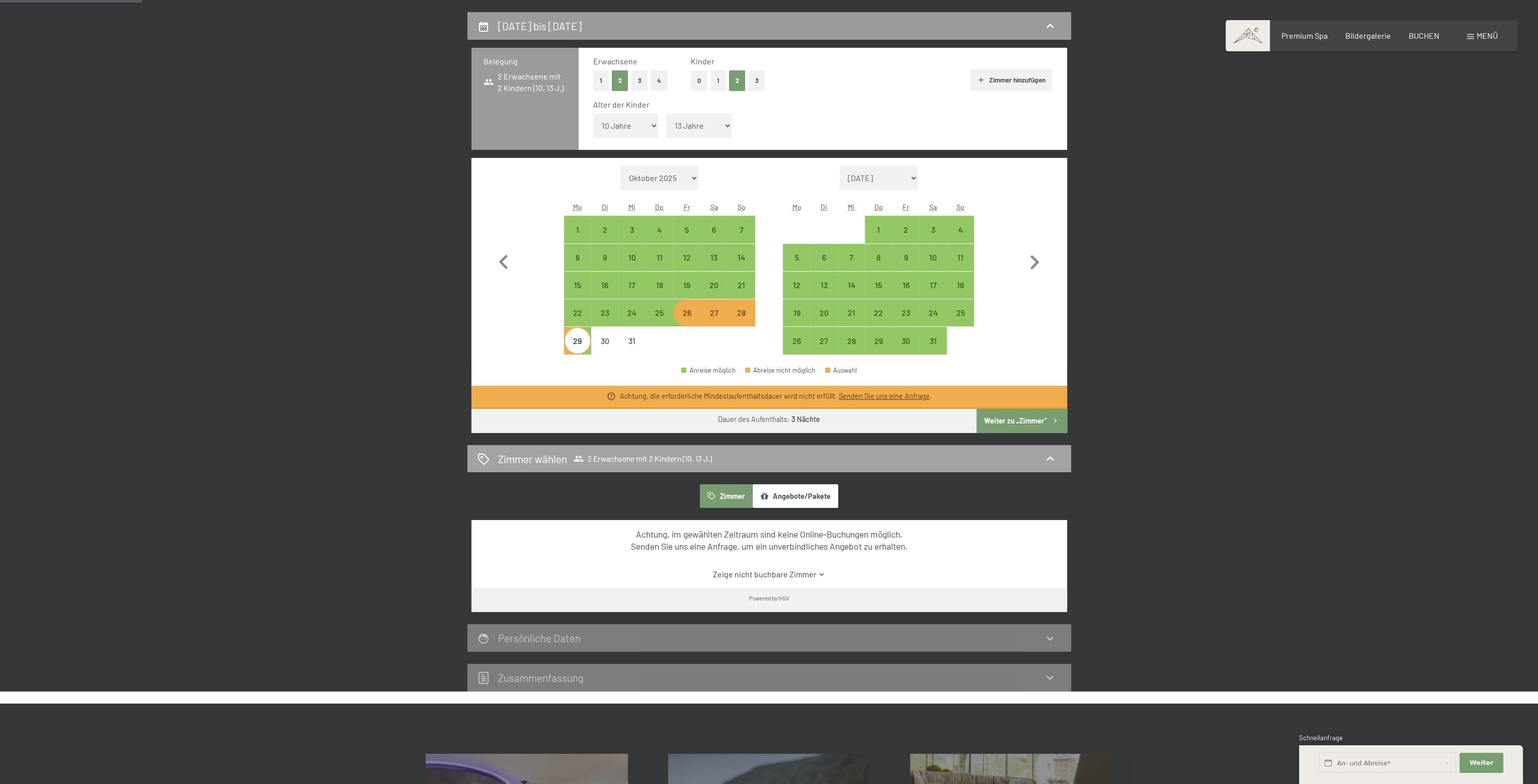
scroll to position [352, 0]
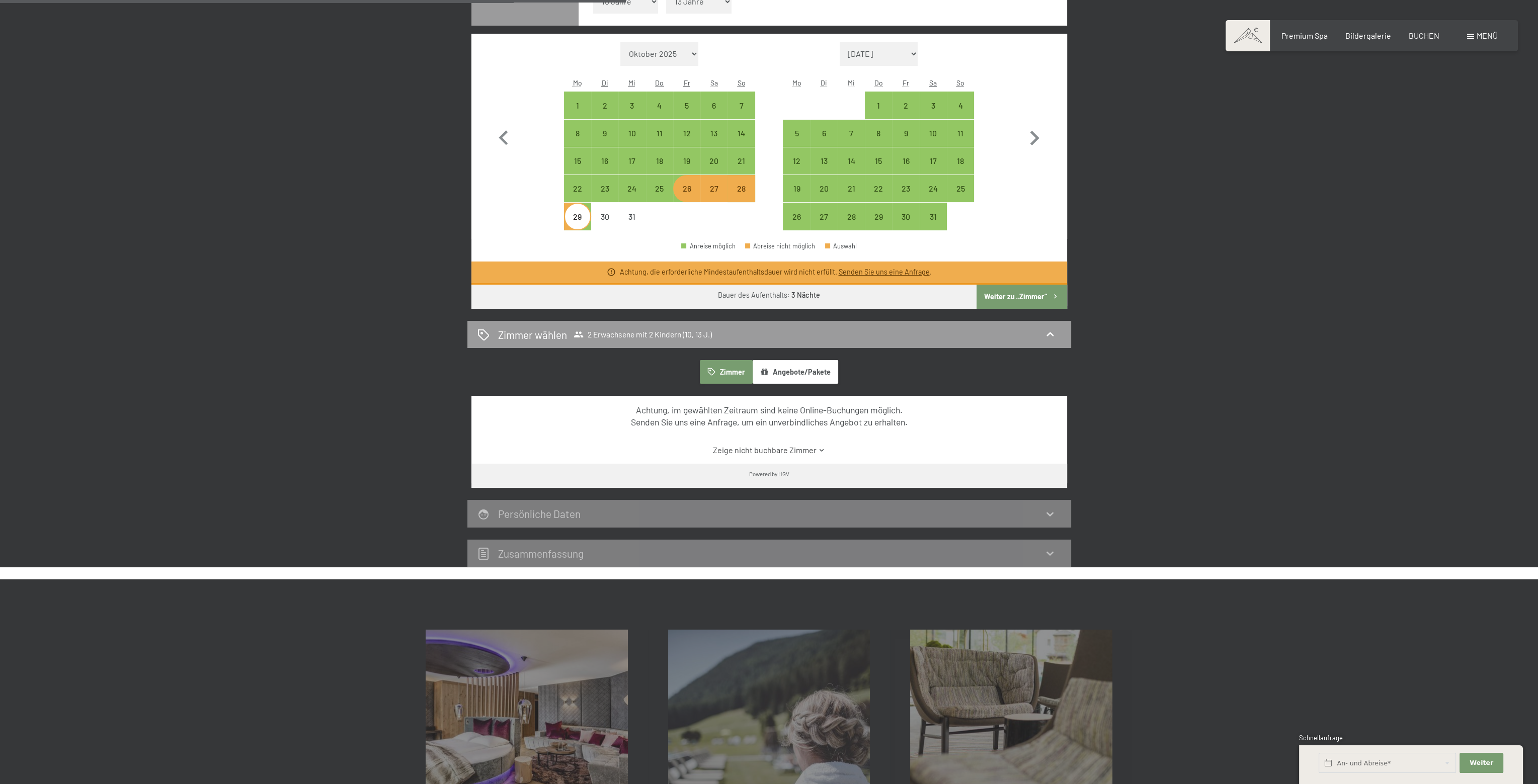
click at [859, 271] on link "Senden Sie uns eine Anfrage" at bounding box center [884, 272] width 91 height 9
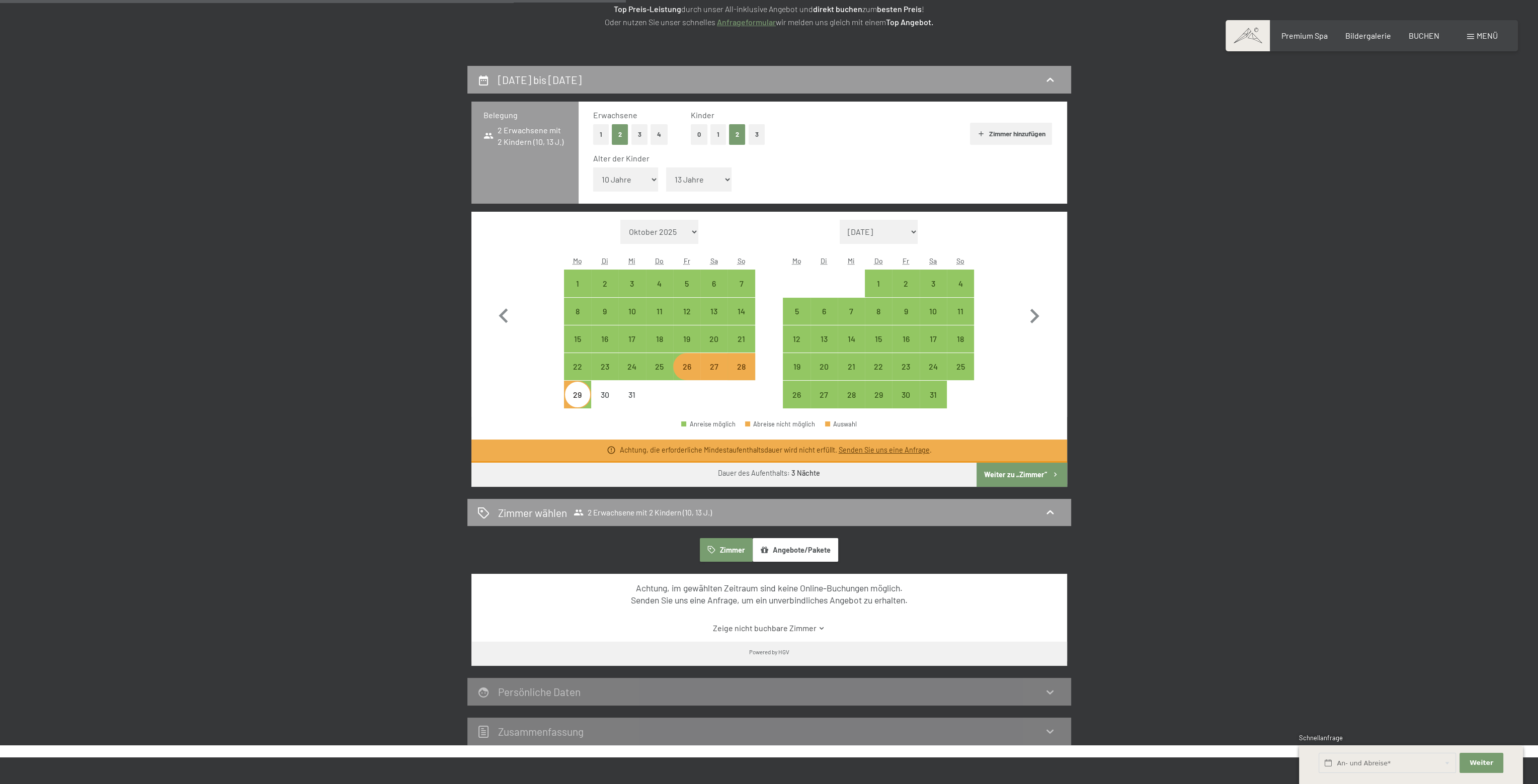
select select "2025-12-01"
select select "2026-01-01"
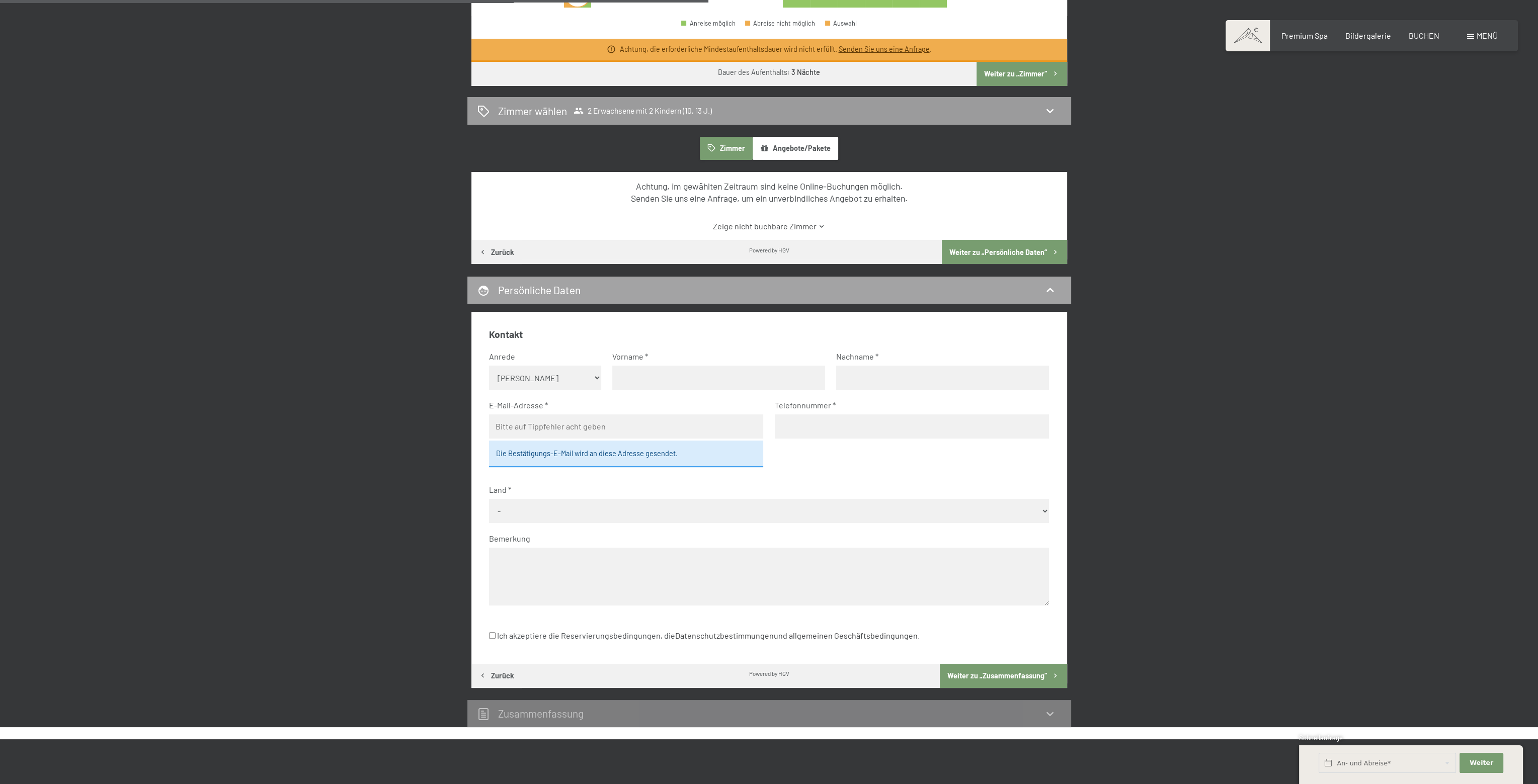
scroll to position [576, 0]
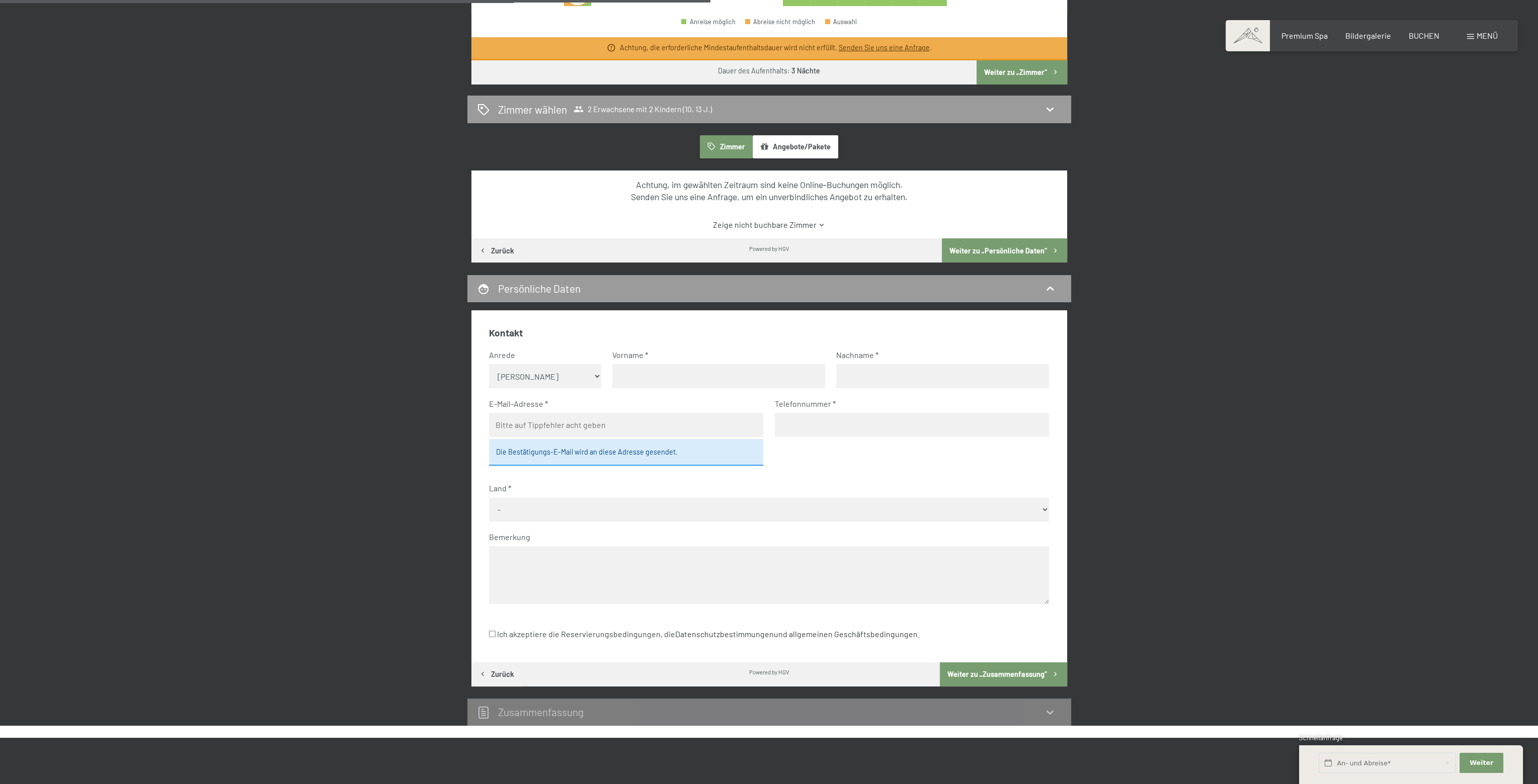
click at [596, 375] on select "Keine Angabe Frau Herr" at bounding box center [545, 376] width 112 height 24
select select "m"
click at [489, 364] on select "Keine Angabe Frau Herr" at bounding box center [545, 376] width 112 height 24
click at [650, 384] on input "text" at bounding box center [718, 376] width 213 height 24
type input "Stefan"
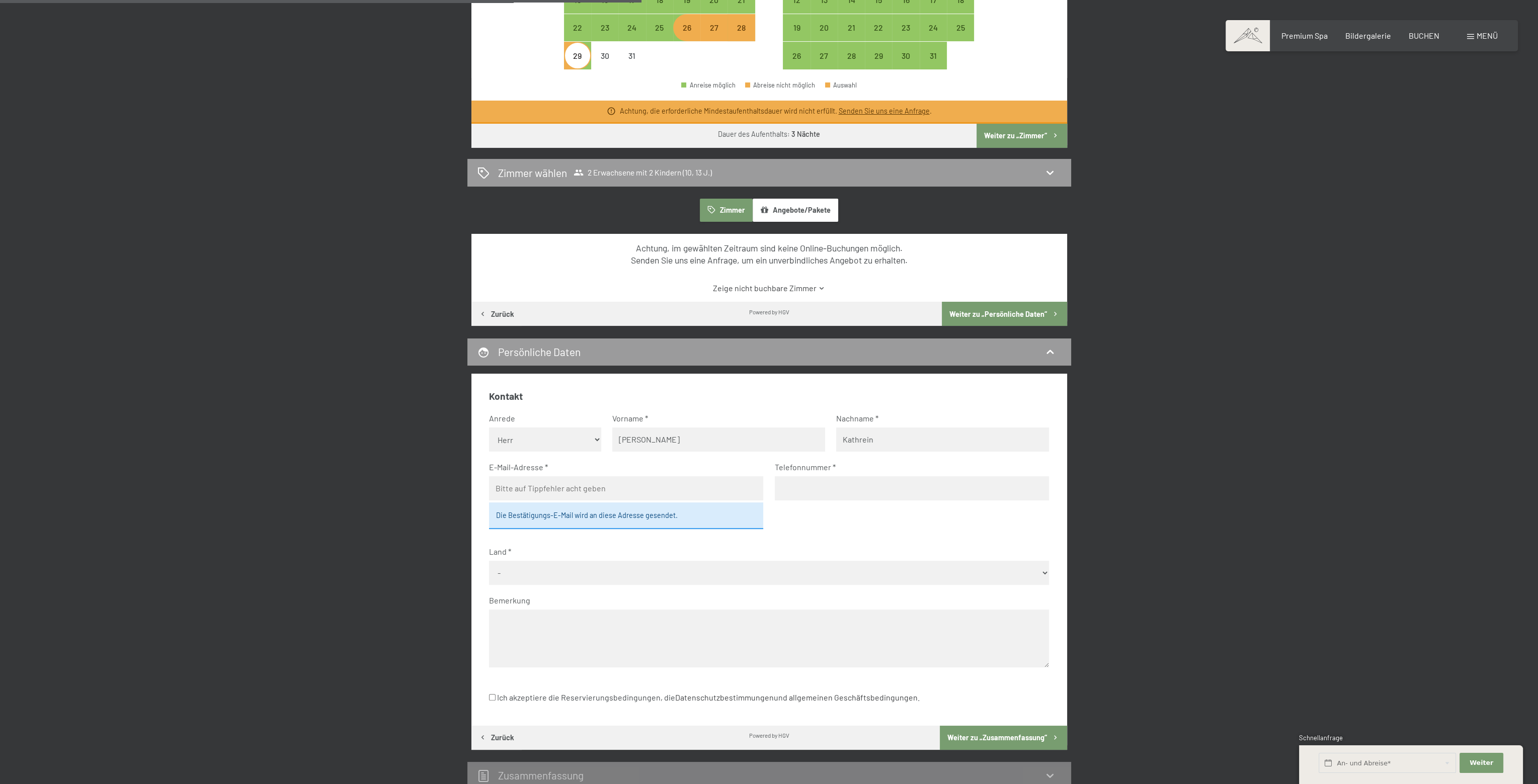
scroll to position [526, 0]
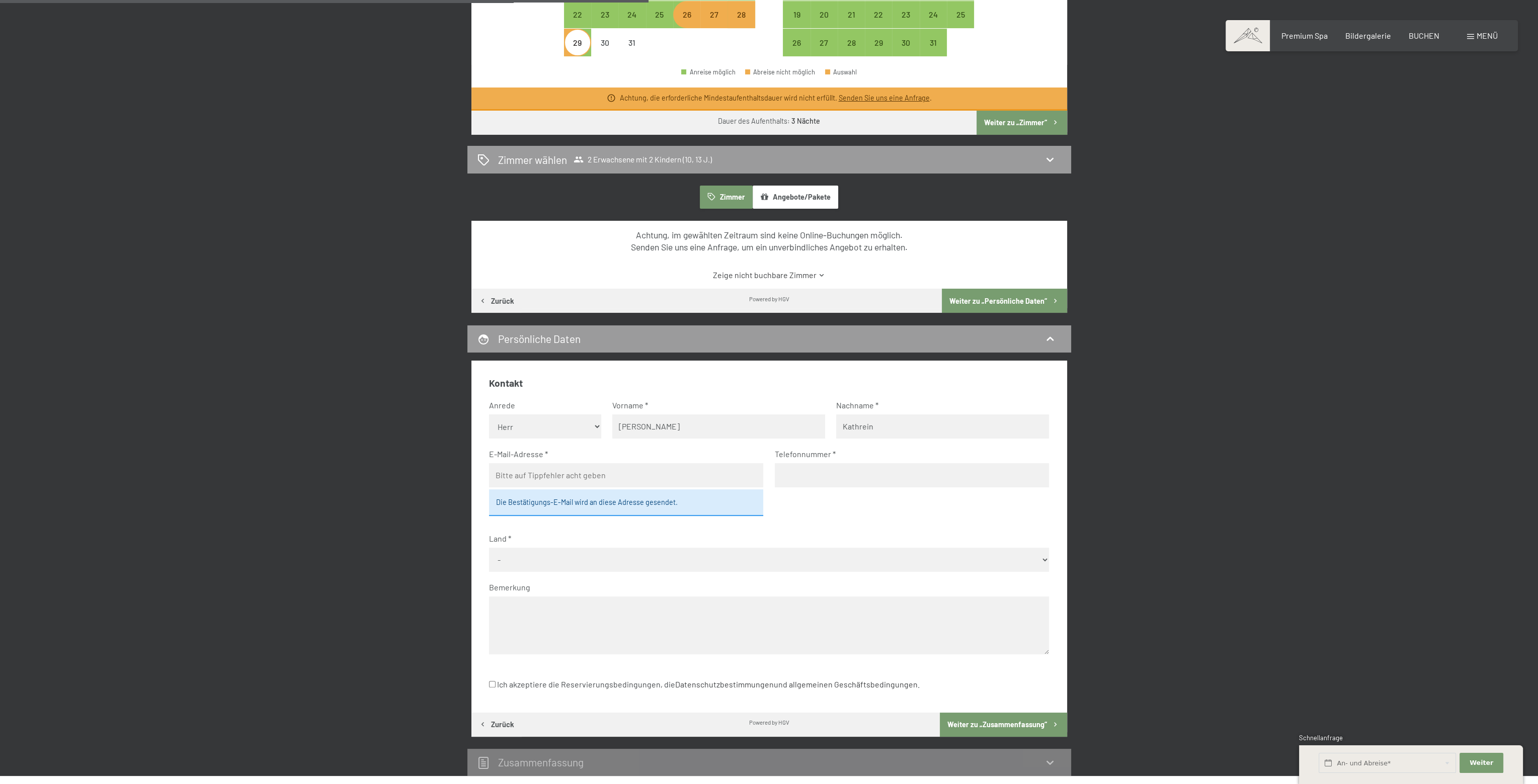
type input "Kathrein"
click at [635, 464] on input "email" at bounding box center [626, 474] width 274 height 24
type input "stefan@kathrein.tirol"
click at [822, 480] on input "tel" at bounding box center [912, 474] width 274 height 24
click at [780, 476] on input "06643560020" at bounding box center [912, 474] width 274 height 24
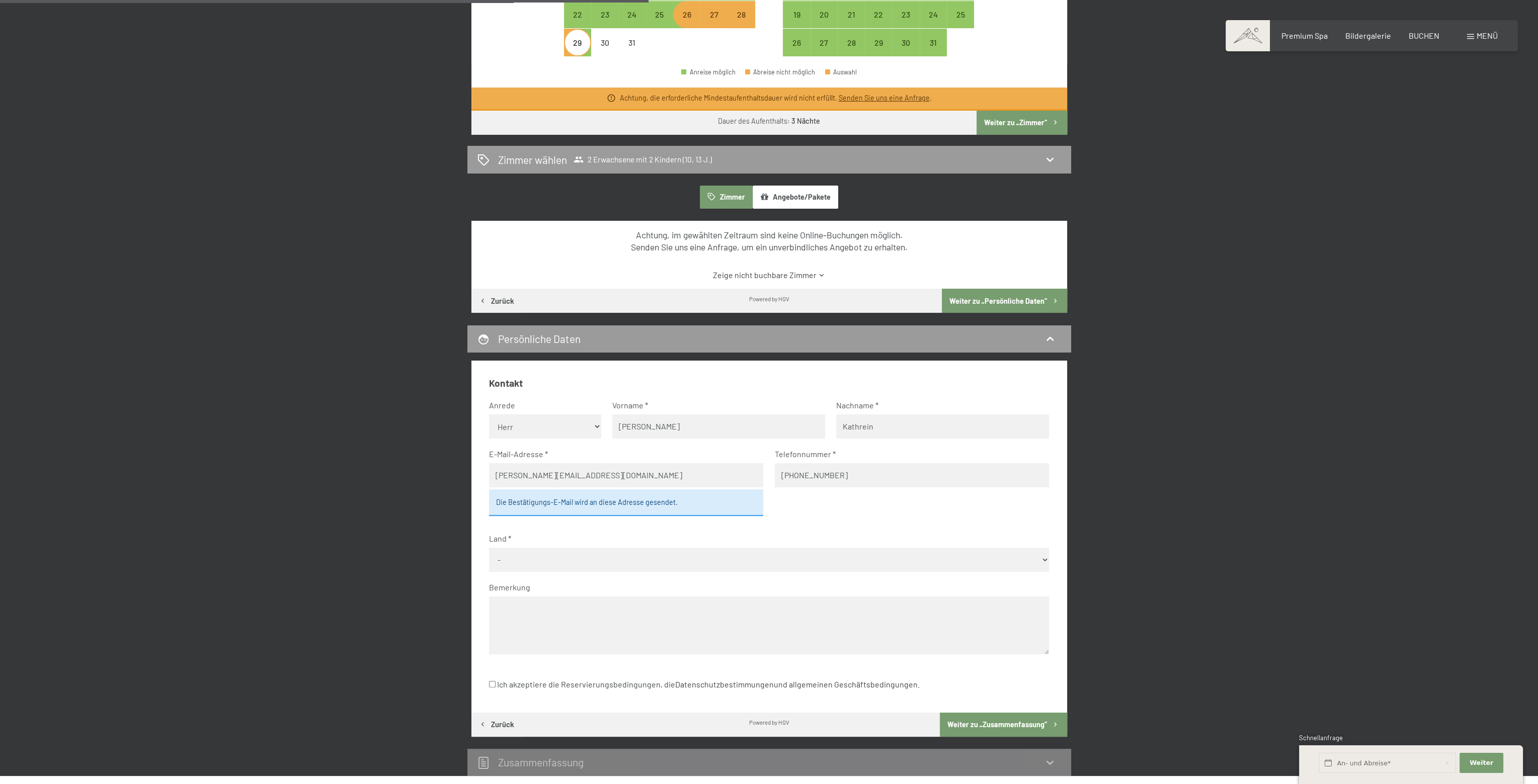
type input "+436643560020"
click at [554, 551] on select "- Deutschland Österreich Schweiz Italien Niederlande Belgien Vereinigtes Königr…" at bounding box center [769, 559] width 560 height 24
select select "AUT"
click at [489, 548] on select "- Deutschland Österreich Schweiz Italien Niederlande Belgien Vereinigtes Königr…" at bounding box center [769, 559] width 560 height 24
click at [560, 608] on textarea at bounding box center [769, 625] width 560 height 58
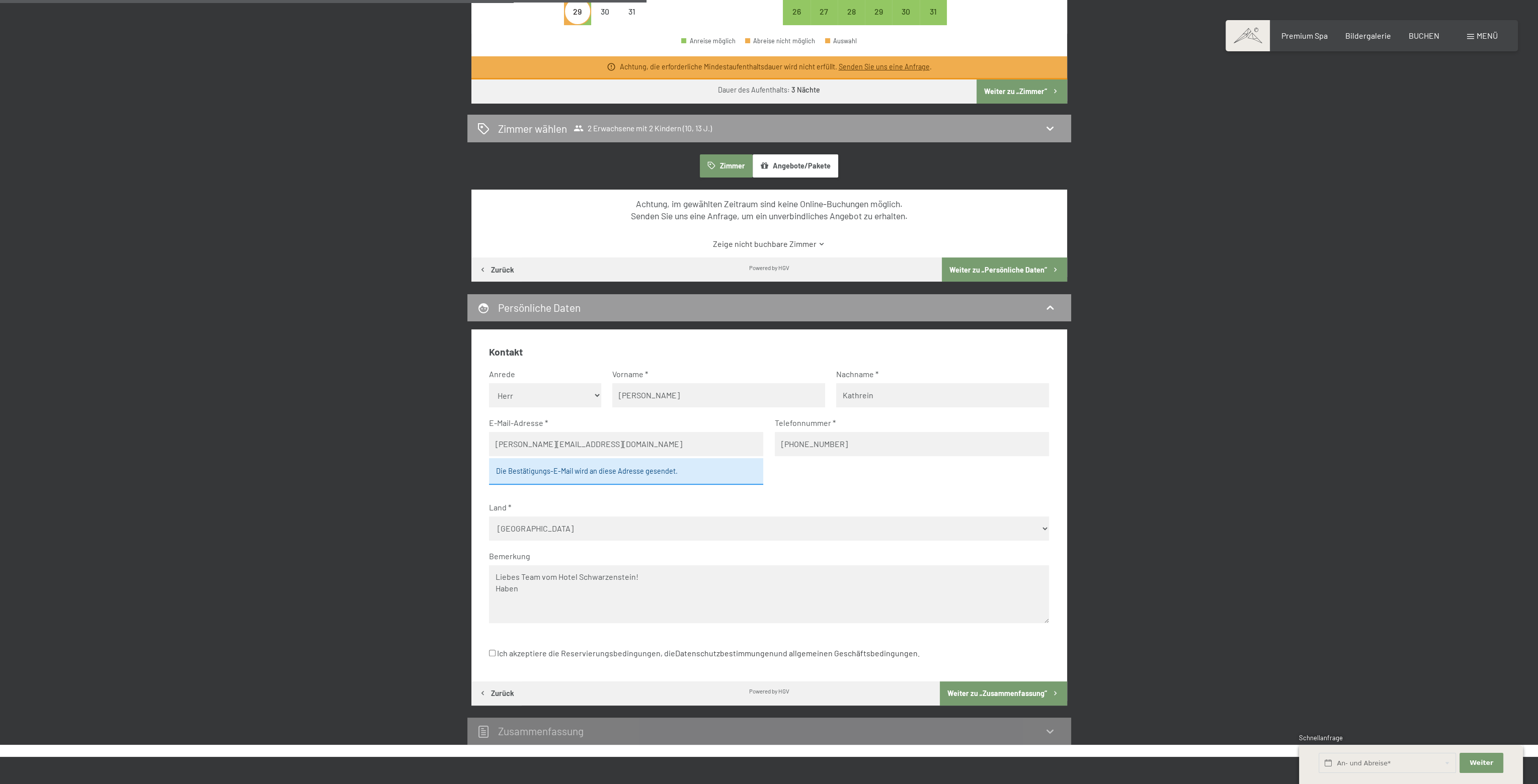
scroll to position [503, 0]
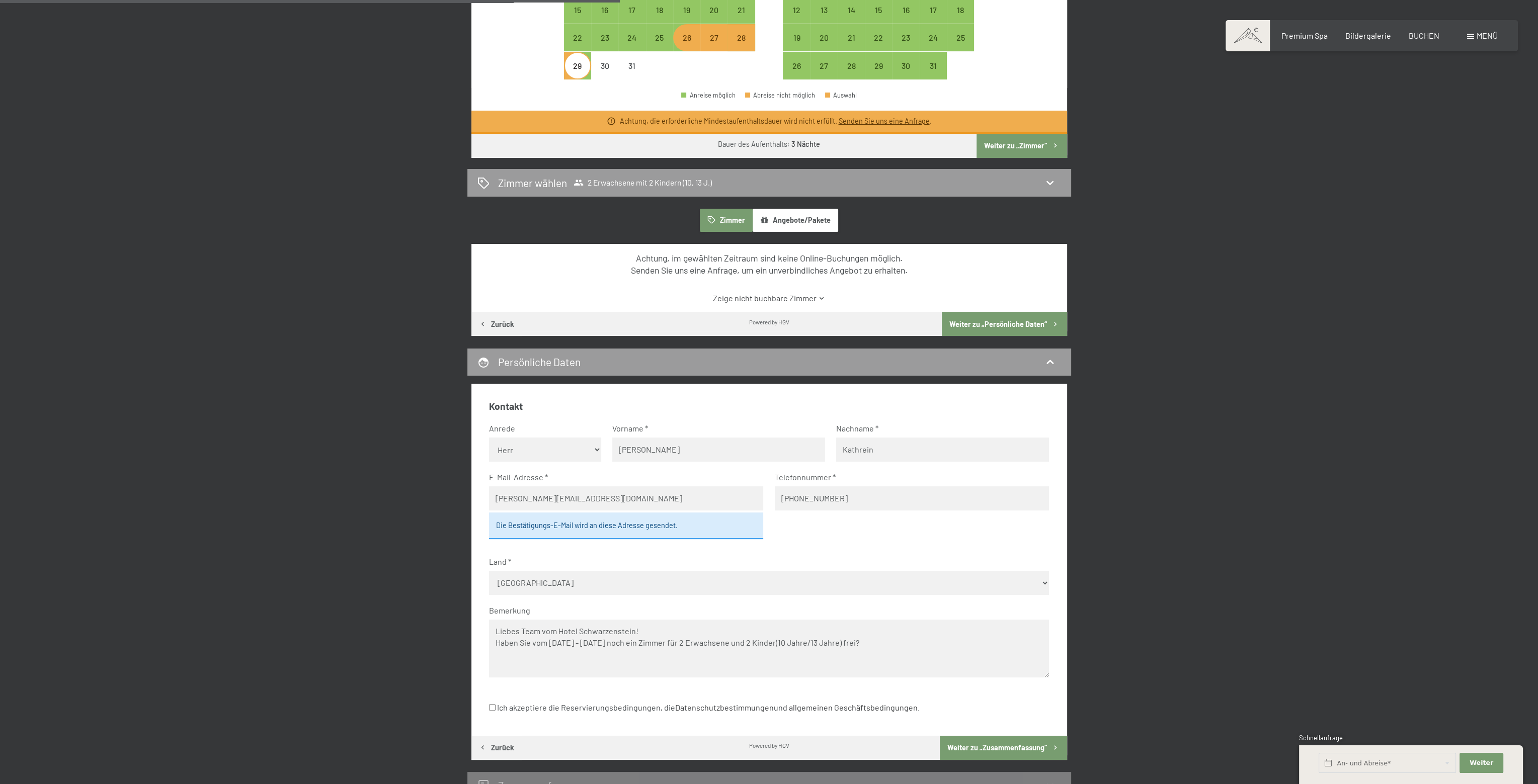
click at [869, 641] on textarea "Liebes Team vom Hotel Schwarzenstein! Haben Sie vom 26.12.25 - 30.12.25 noch ei…" at bounding box center [769, 648] width 560 height 58
type textarea "Liebes Team vom Hotel Schwarzenstein! Haben Sie vom 26.12.25 - 30.12.25 noch ei…"
click at [494, 708] on input "Ich akzeptiere die Reservierungsbedingungen, die Datenschutzbestimmungen und al…" at bounding box center [492, 707] width 7 height 7
checkbox input "true"
drag, startPoint x: 590, startPoint y: 665, endPoint x: 472, endPoint y: 629, distance: 123.4
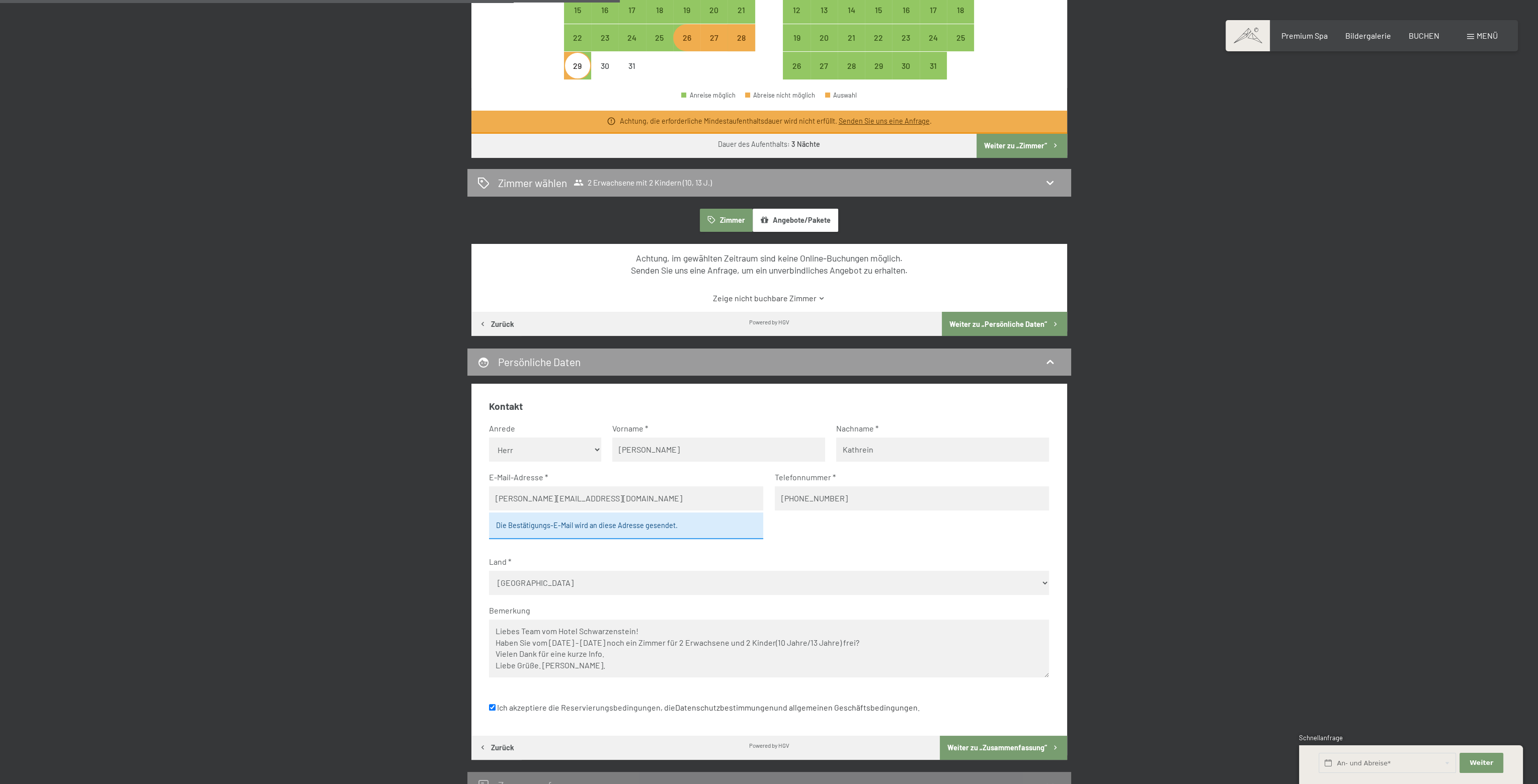
click at [472, 629] on div "Kontakt Anrede Keine Angabe Frau Herr Vorname Stefan Nachname Kathrein E-Mail-A…" at bounding box center [769, 559] width 596 height 351
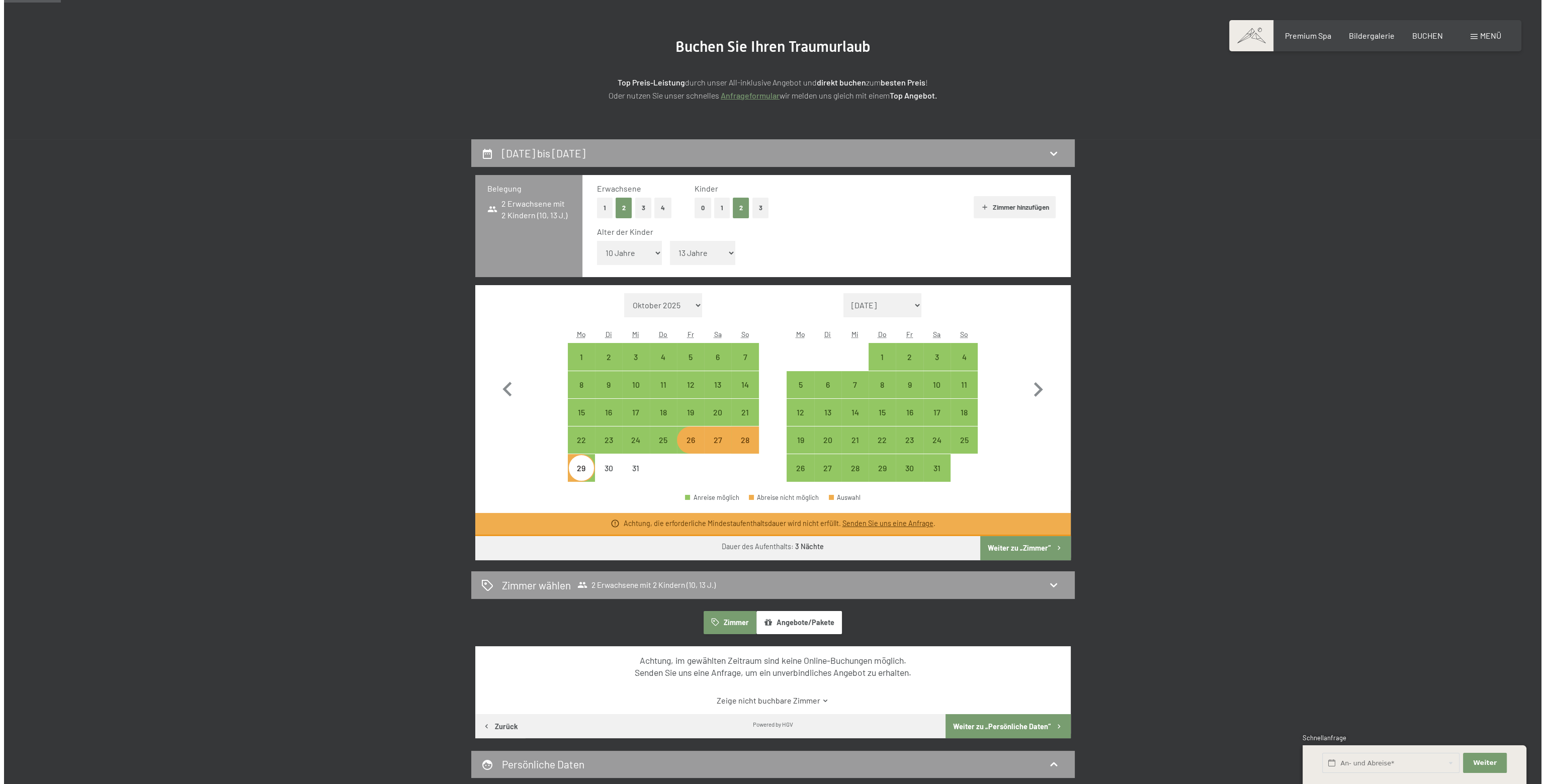
scroll to position [0, 0]
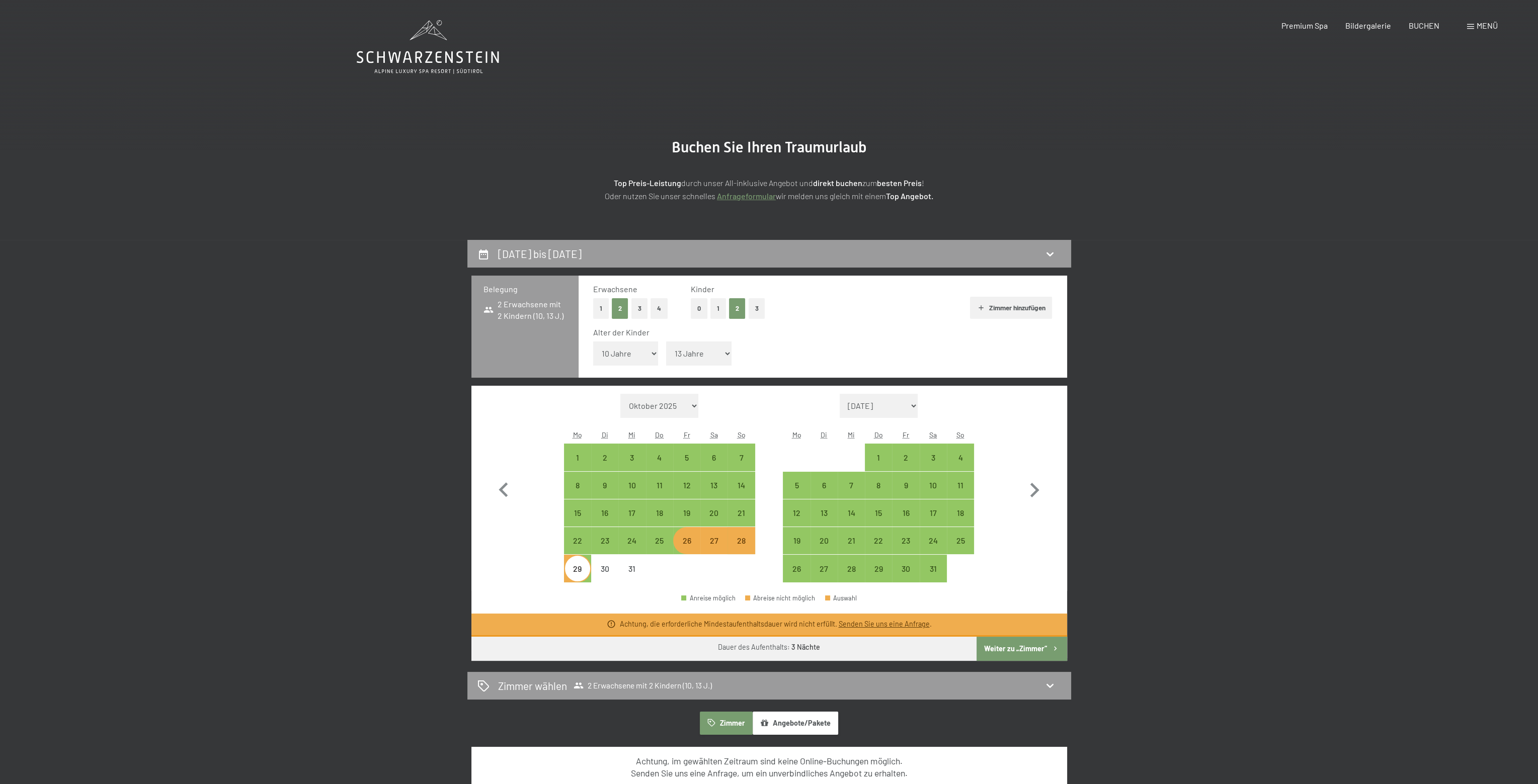
click at [1482, 24] on span "Menü" at bounding box center [1486, 25] width 21 height 10
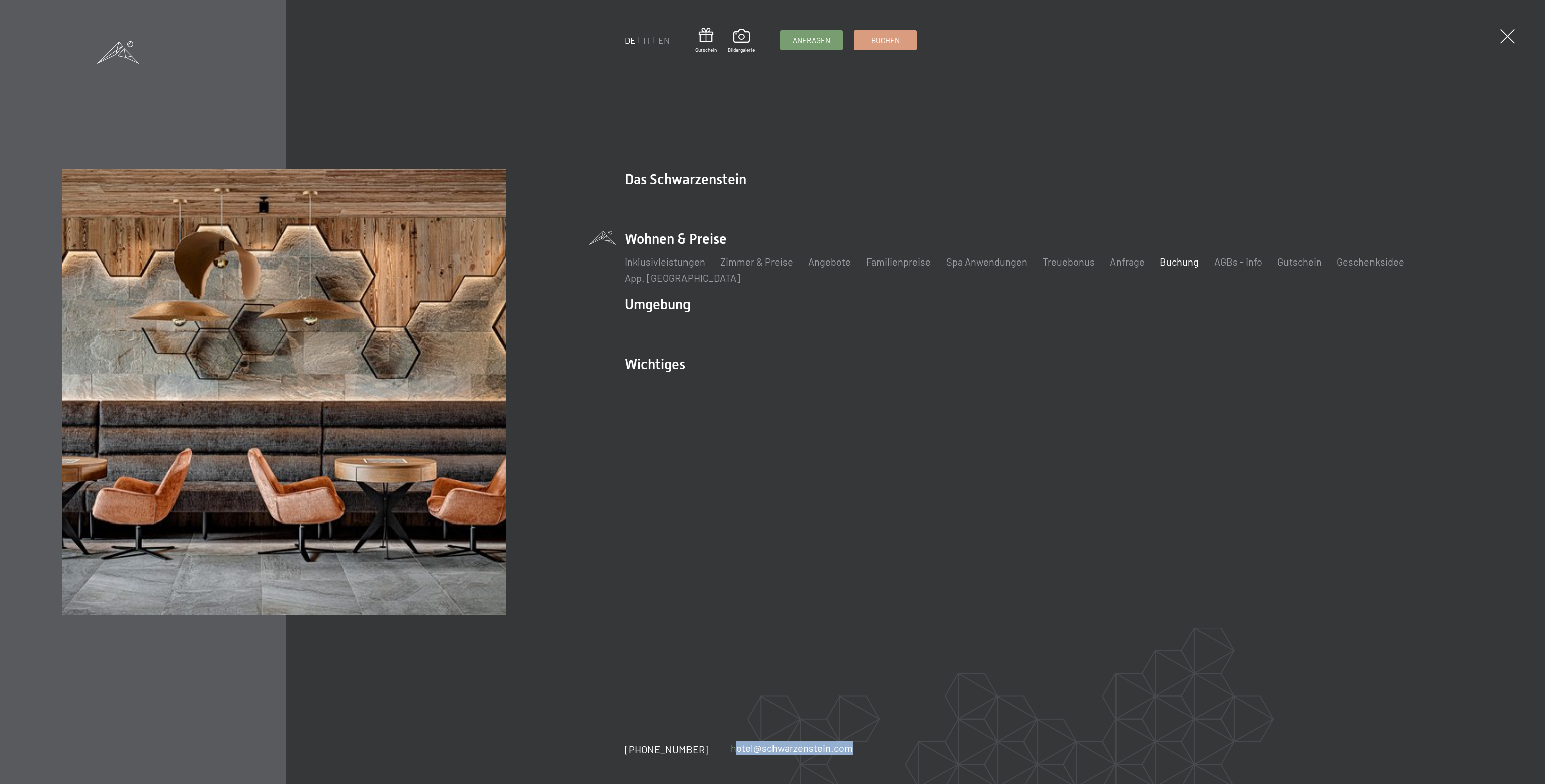
drag, startPoint x: 855, startPoint y: 752, endPoint x: 718, endPoint y: 748, distance: 137.1
click at [718, 748] on div "+39 0474 674100 hotel@ no-spam. schwarzenstein. no-spam. com" at bounding box center [750, 749] width 250 height 14
copy link "hotel@ no-spam. schwarzenstein. no-spam. com"
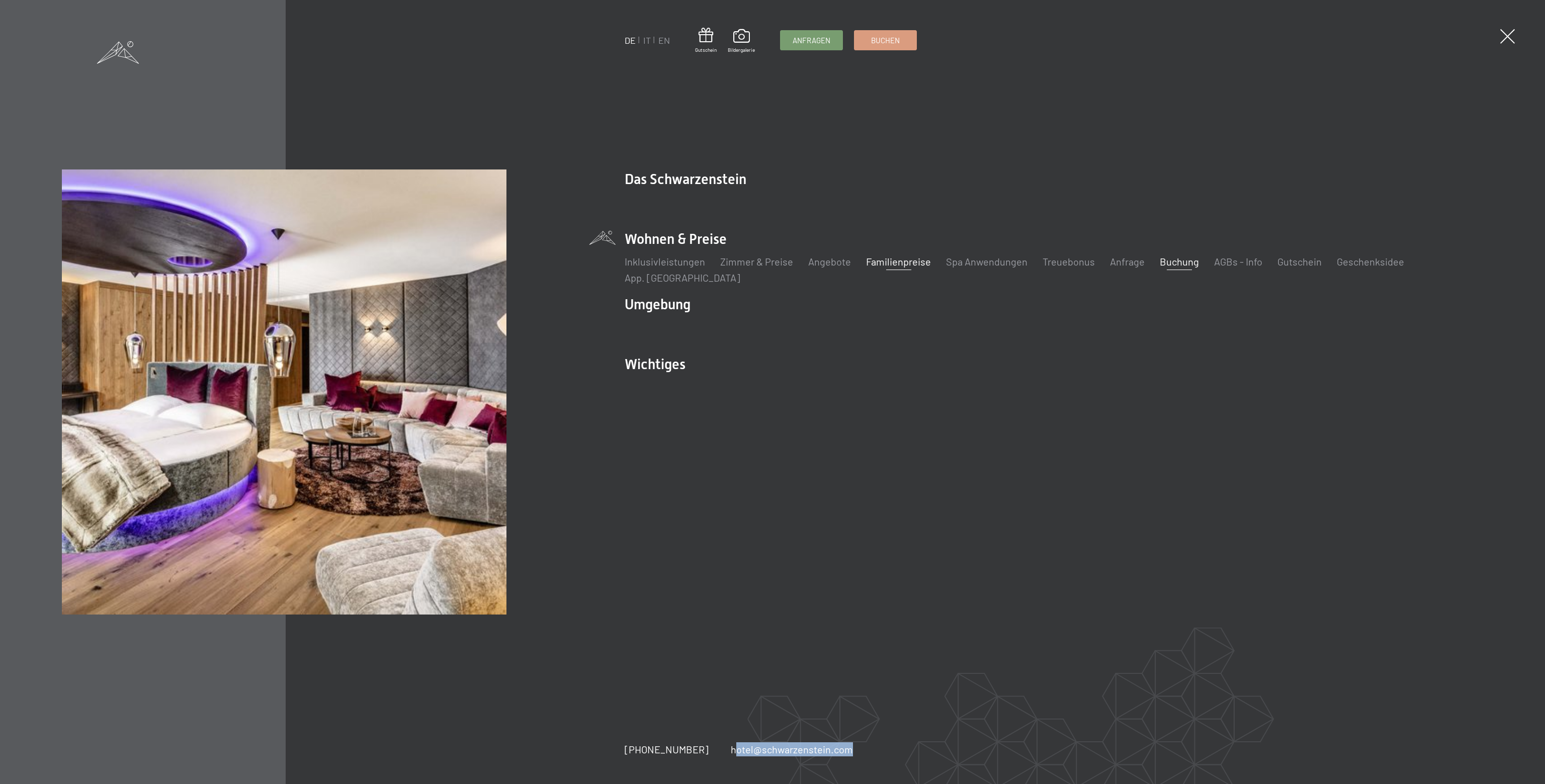
click at [880, 259] on link "Familienpreise" at bounding box center [898, 261] width 65 height 12
